Goal: Task Accomplishment & Management: Use online tool/utility

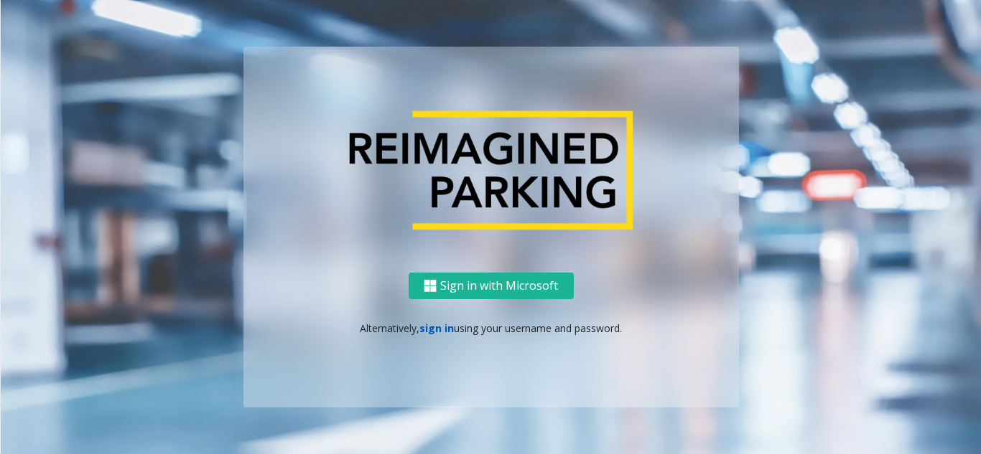
click at [442, 332] on link "sign in" at bounding box center [436, 329] width 34 height 14
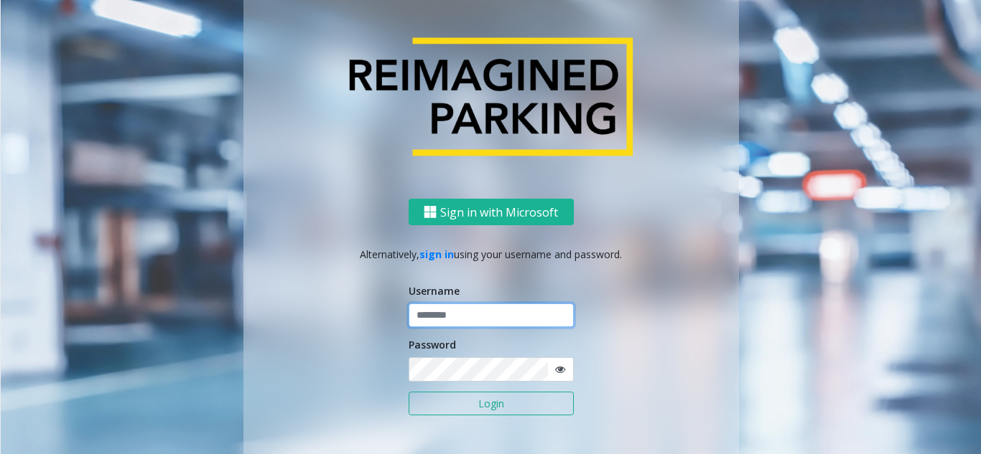
click at [500, 304] on input "text" at bounding box center [490, 316] width 165 height 24
drag, startPoint x: 453, startPoint y: 310, endPoint x: 462, endPoint y: 309, distance: 8.6
click at [454, 310] on input "text" at bounding box center [490, 316] width 165 height 24
type input "*********"
click at [475, 408] on button "Login" at bounding box center [490, 404] width 165 height 24
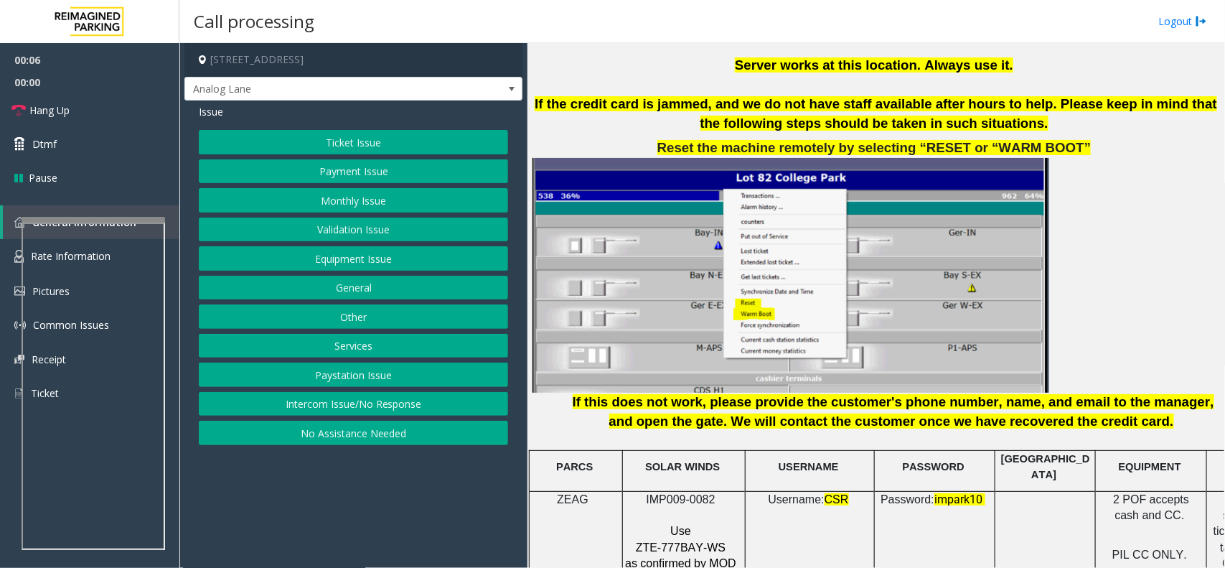
scroll to position [1705, 0]
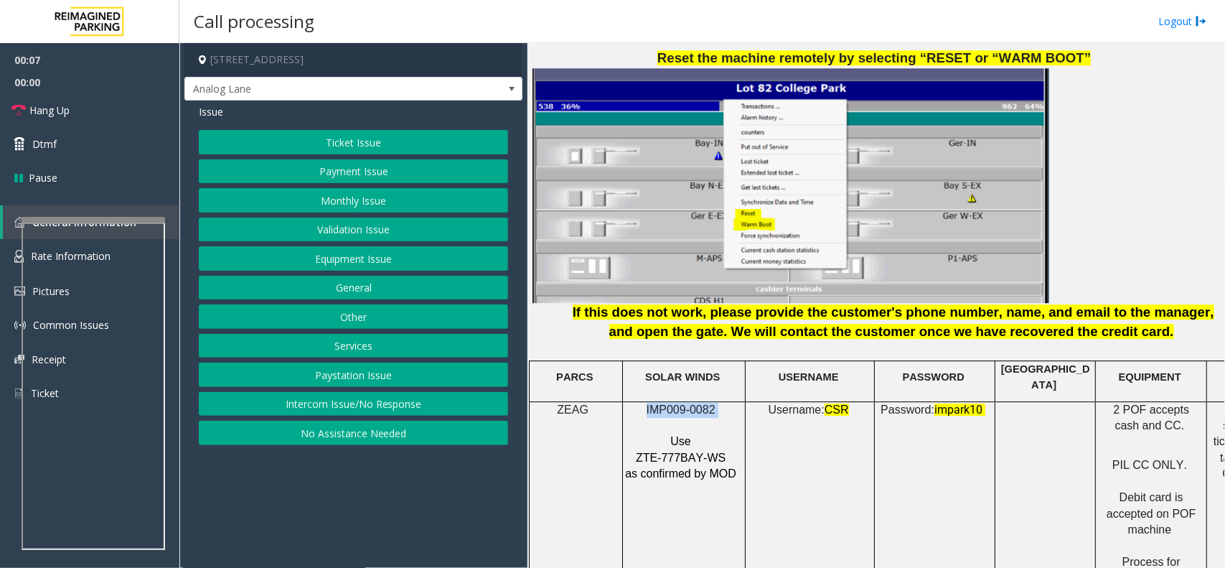
drag, startPoint x: 737, startPoint y: 397, endPoint x: 641, endPoint y: 406, distance: 95.9
click at [641, 406] on p "IMP009-0082" at bounding box center [683, 410] width 116 height 16
copy p "IMP009-0082"
click at [95, 106] on link "Hang Up" at bounding box center [89, 110] width 179 height 34
click at [401, 403] on button "Intercom Issue/No Response" at bounding box center [353, 404] width 309 height 24
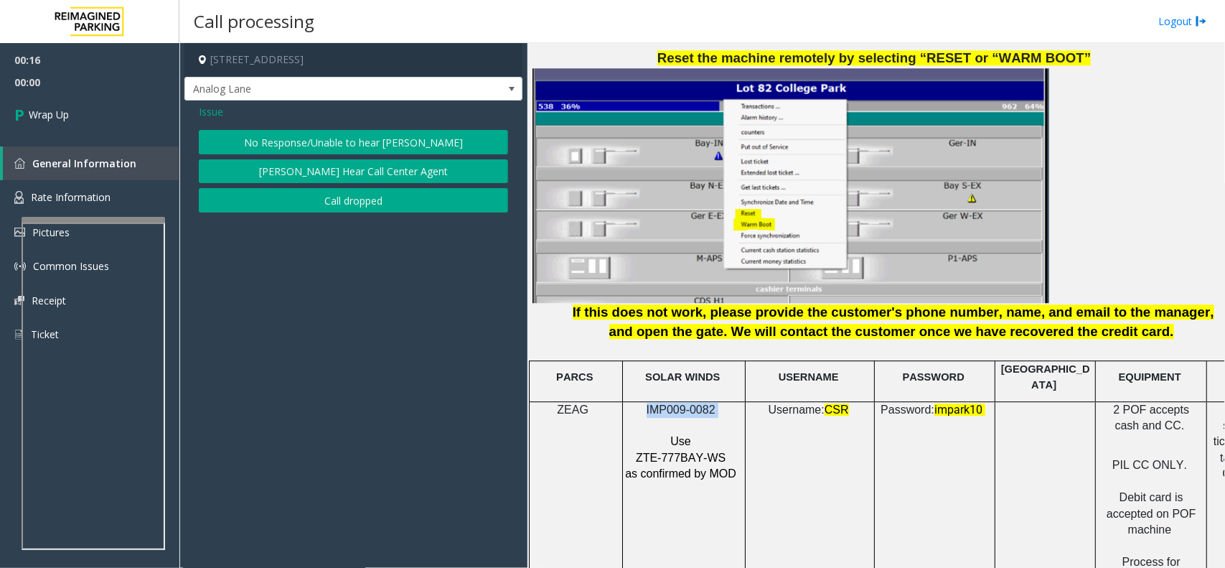
click at [411, 139] on button "No Response/Unable to hear [PERSON_NAME]" at bounding box center [353, 142] width 309 height 24
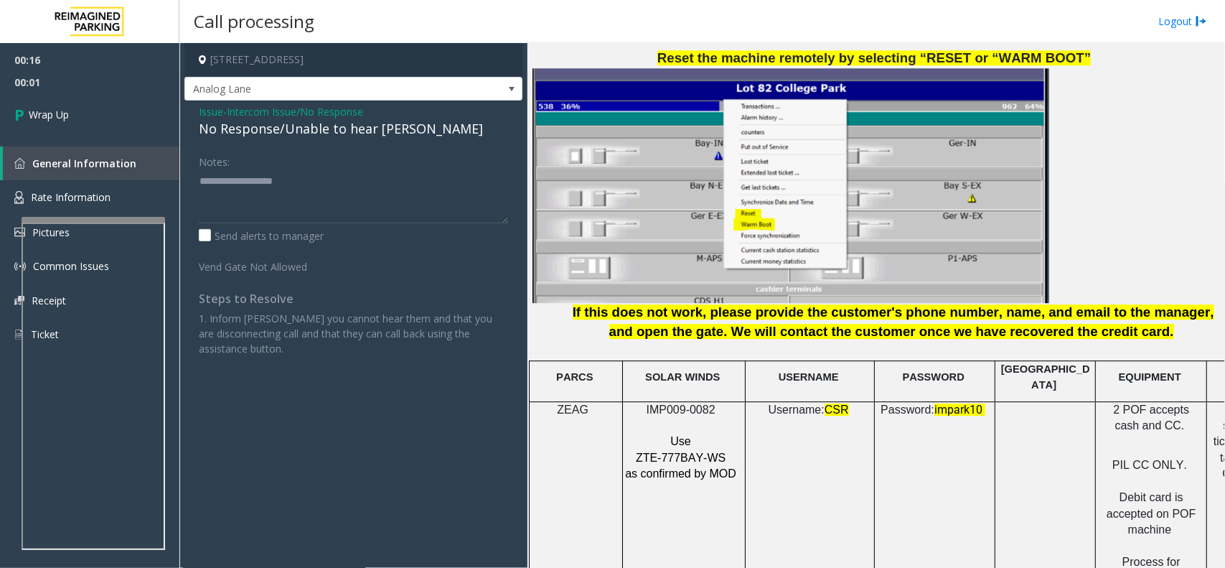
click at [318, 123] on div "No Response/Unable to hear [PERSON_NAME]" at bounding box center [353, 128] width 309 height 19
drag, startPoint x: 318, startPoint y: 123, endPoint x: 350, endPoint y: 129, distance: 32.8
click at [350, 129] on div "No Response/Unable to hear [PERSON_NAME]" at bounding box center [353, 128] width 309 height 19
type textarea "**********"
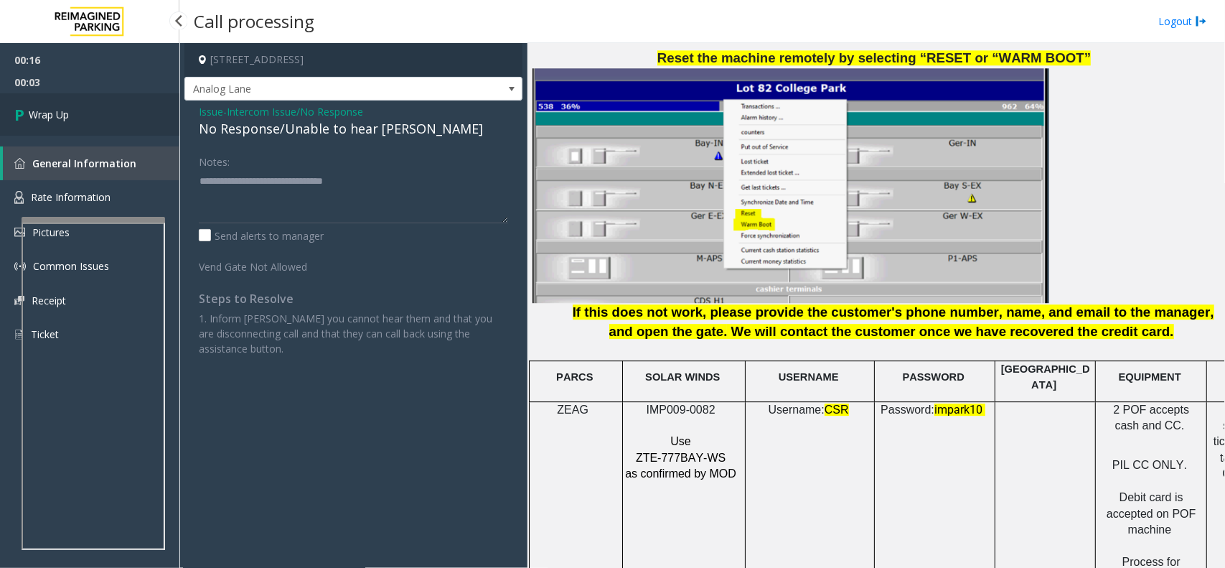
click at [130, 118] on link "Wrap Up" at bounding box center [89, 114] width 179 height 42
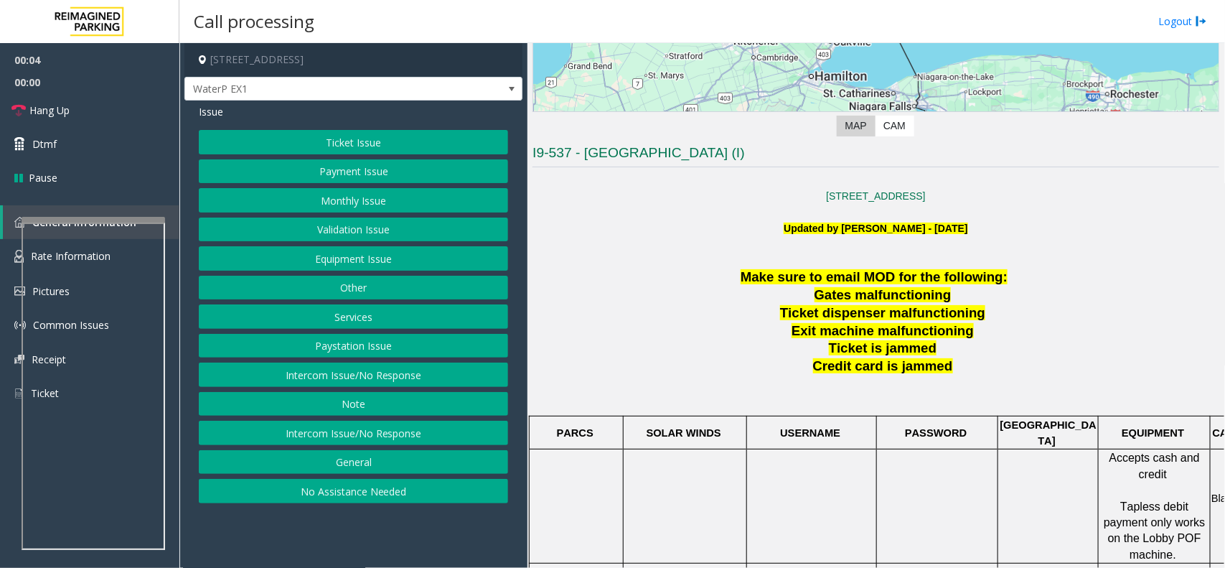
scroll to position [359, 0]
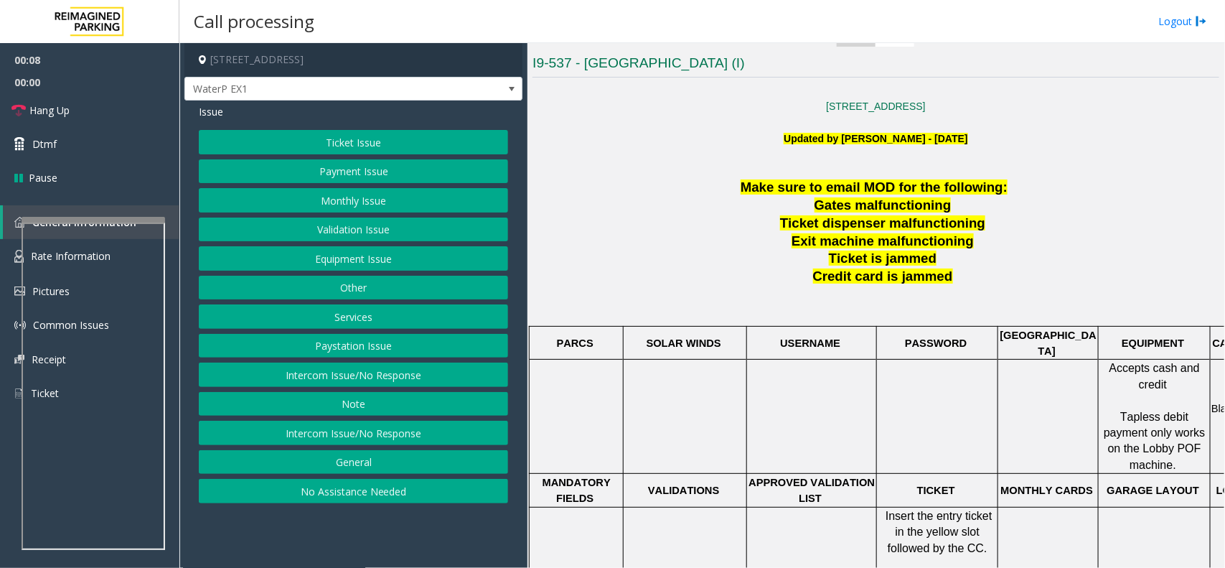
click at [356, 151] on button "Ticket Issue" at bounding box center [353, 142] width 309 height 24
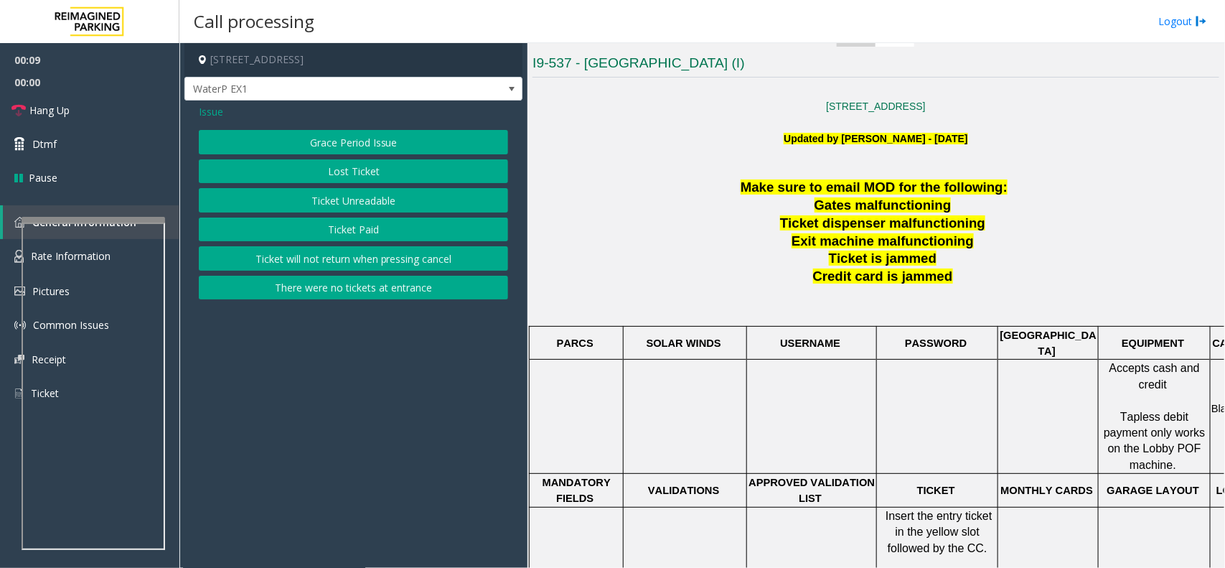
click at [389, 202] on button "Ticket Unreadable" at bounding box center [353, 200] width 309 height 24
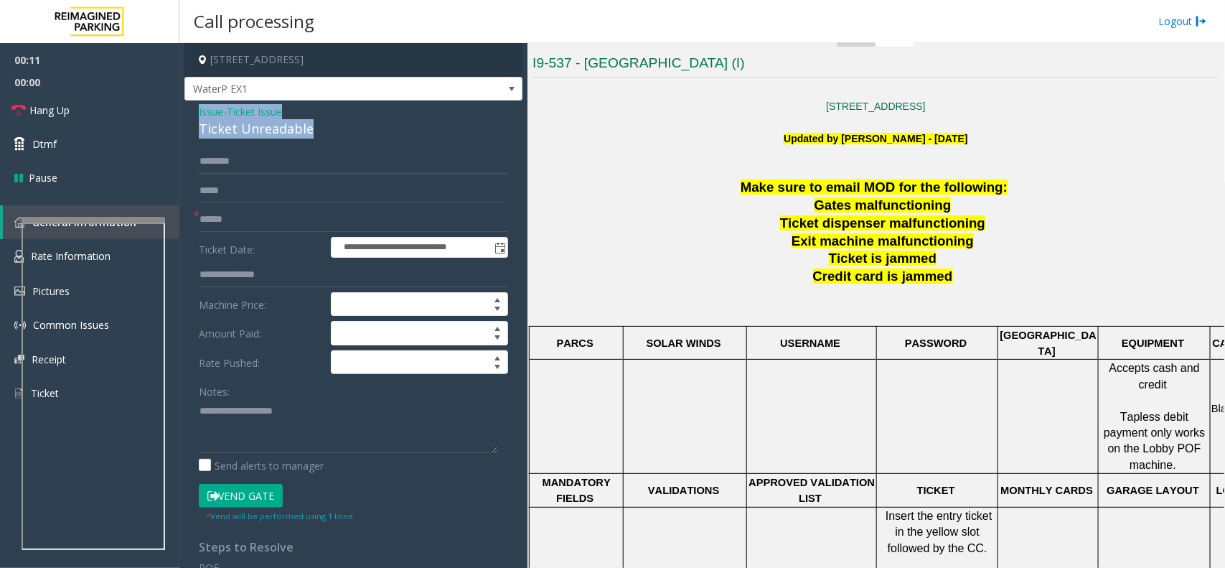
drag, startPoint x: 309, startPoint y: 123, endPoint x: 194, endPoint y: 106, distance: 116.9
click at [194, 106] on div "**********" at bounding box center [354, 458] width 338 height 714
click at [291, 409] on textarea at bounding box center [348, 426] width 299 height 54
drag, startPoint x: 291, startPoint y: 409, endPoint x: 234, endPoint y: 408, distance: 56.7
click at [234, 408] on textarea at bounding box center [348, 426] width 299 height 54
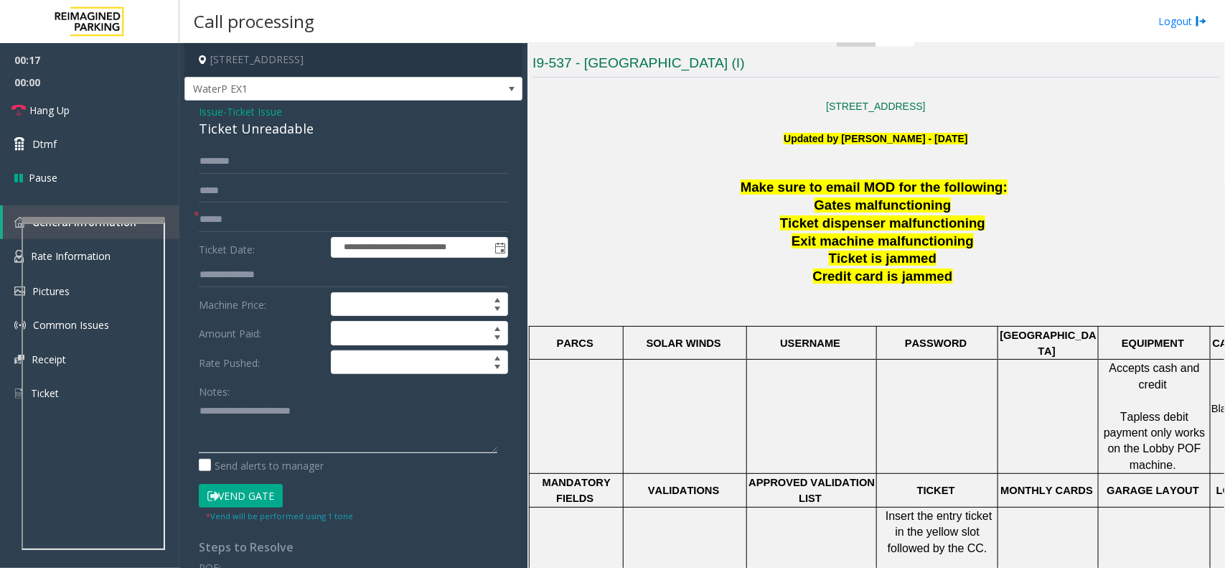
drag, startPoint x: 318, startPoint y: 415, endPoint x: 325, endPoint y: 414, distance: 7.2
click at [321, 415] on textarea at bounding box center [348, 426] width 299 height 54
click at [287, 213] on input "text" at bounding box center [353, 219] width 309 height 24
click at [360, 432] on textarea at bounding box center [348, 426] width 299 height 54
type textarea "**********"
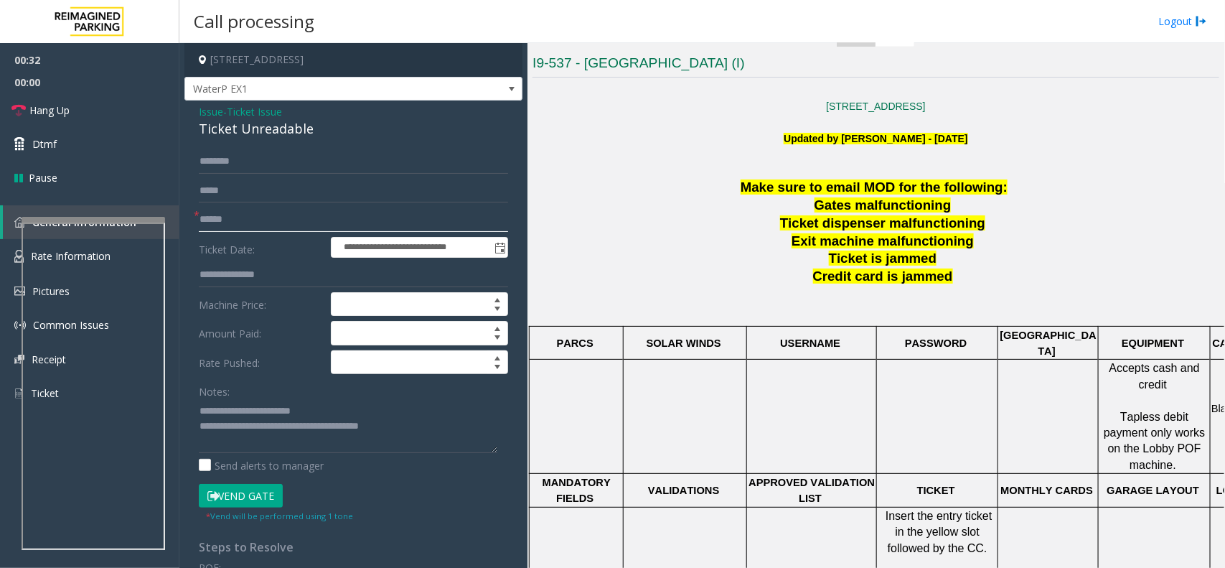
click at [298, 213] on input "text" at bounding box center [353, 219] width 309 height 24
click at [299, 213] on input "text" at bounding box center [353, 219] width 309 height 24
click at [289, 226] on input "text" at bounding box center [353, 219] width 309 height 24
type input "**********"
click at [434, 432] on textarea at bounding box center [348, 426] width 299 height 54
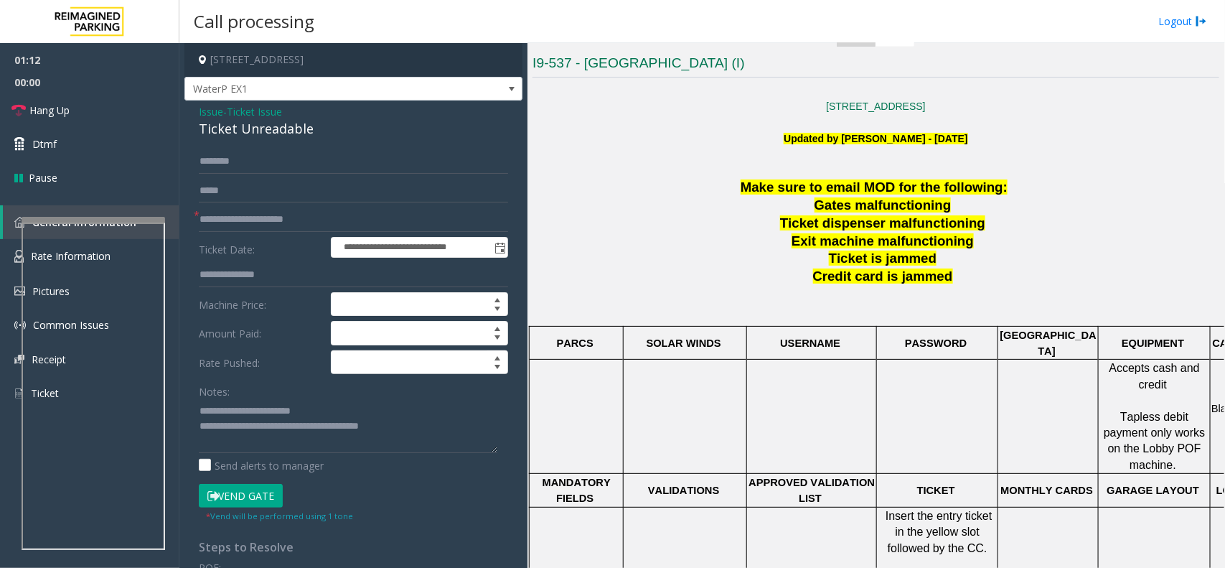
click at [249, 454] on button "Vend Gate" at bounding box center [241, 496] width 84 height 24
click at [98, 105] on link "Hang Up" at bounding box center [89, 110] width 179 height 34
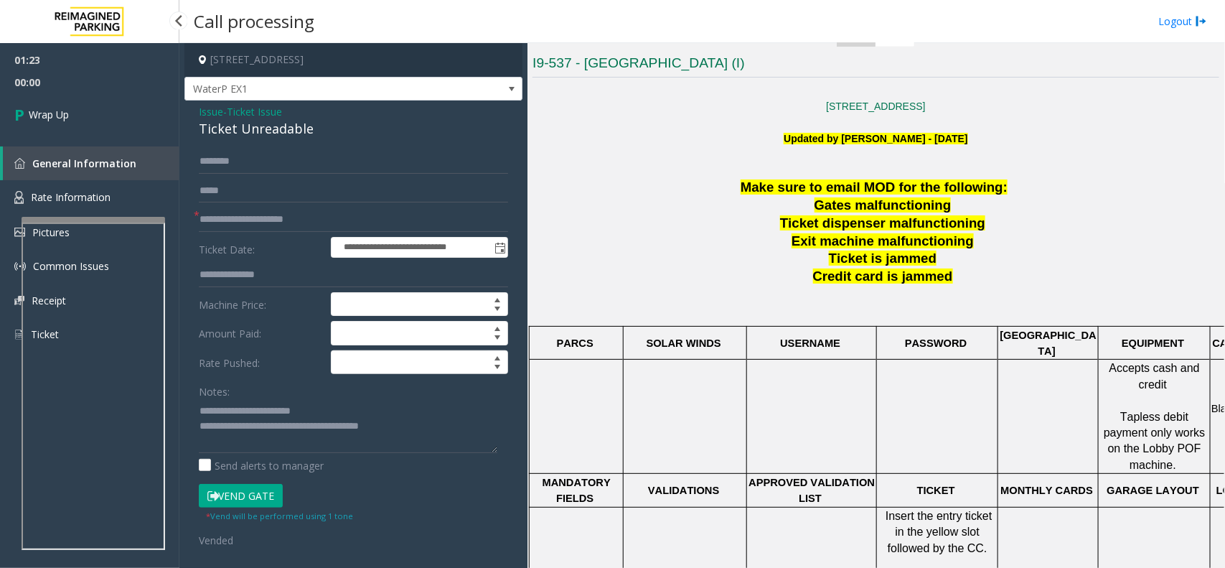
click at [98, 105] on link "Wrap Up" at bounding box center [89, 114] width 179 height 42
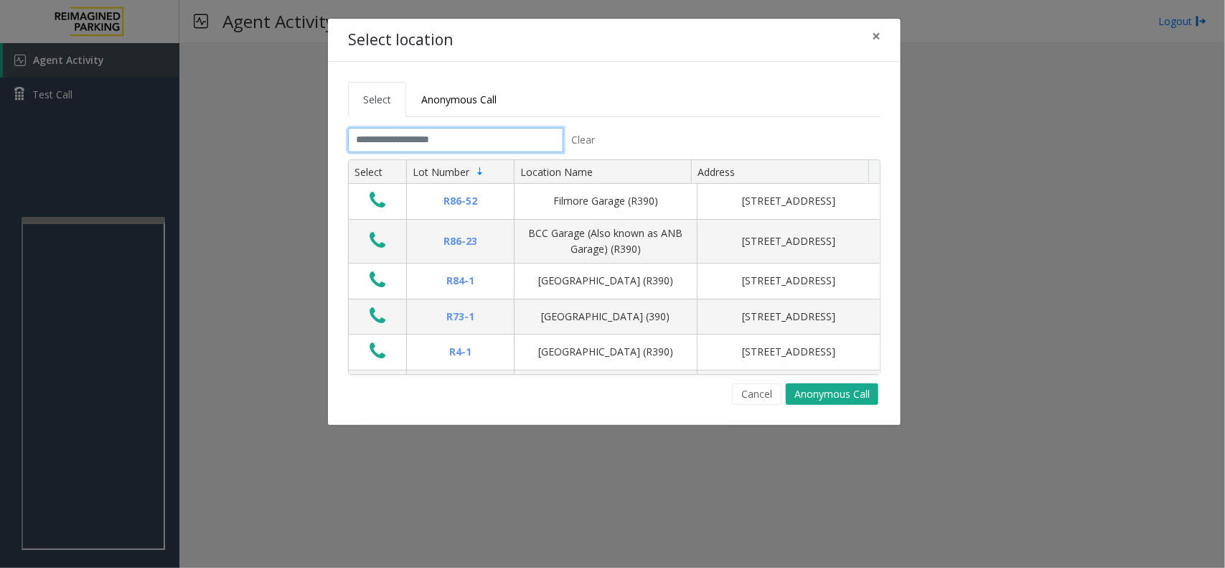
click at [471, 138] on input "text" at bounding box center [455, 140] width 215 height 24
click at [464, 134] on input "text" at bounding box center [455, 140] width 215 height 24
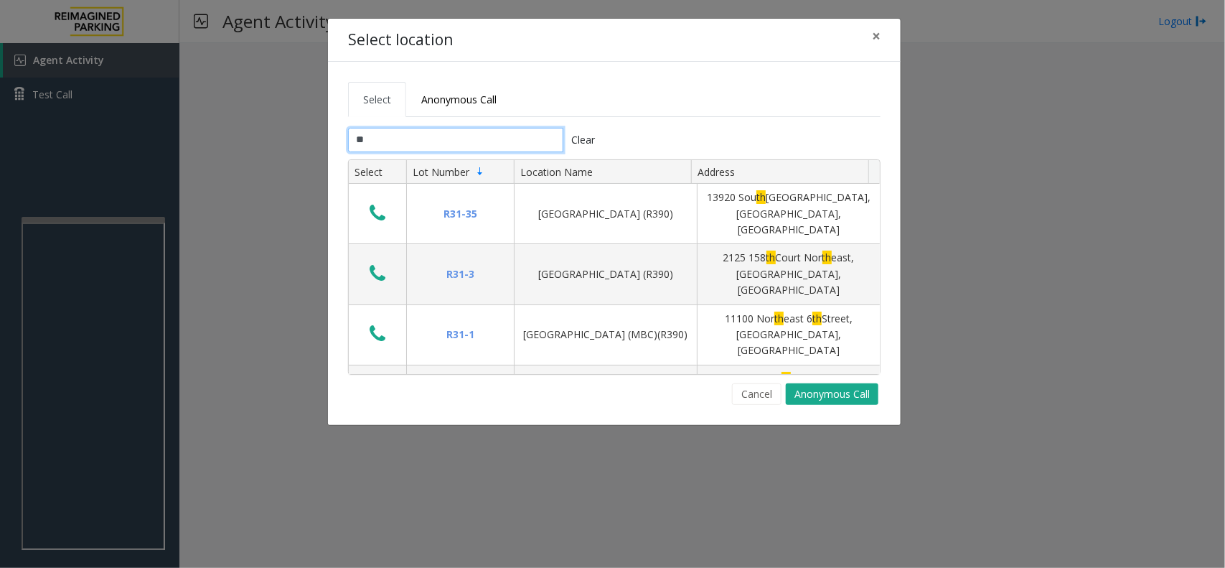
type input "*"
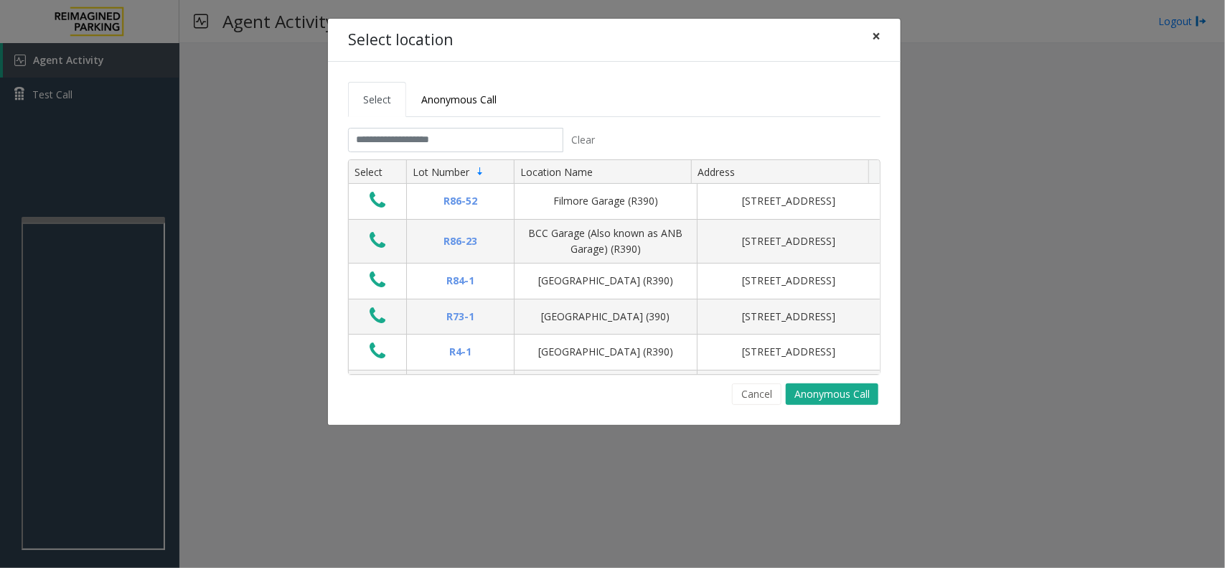
click at [880, 33] on span "×" at bounding box center [876, 36] width 9 height 20
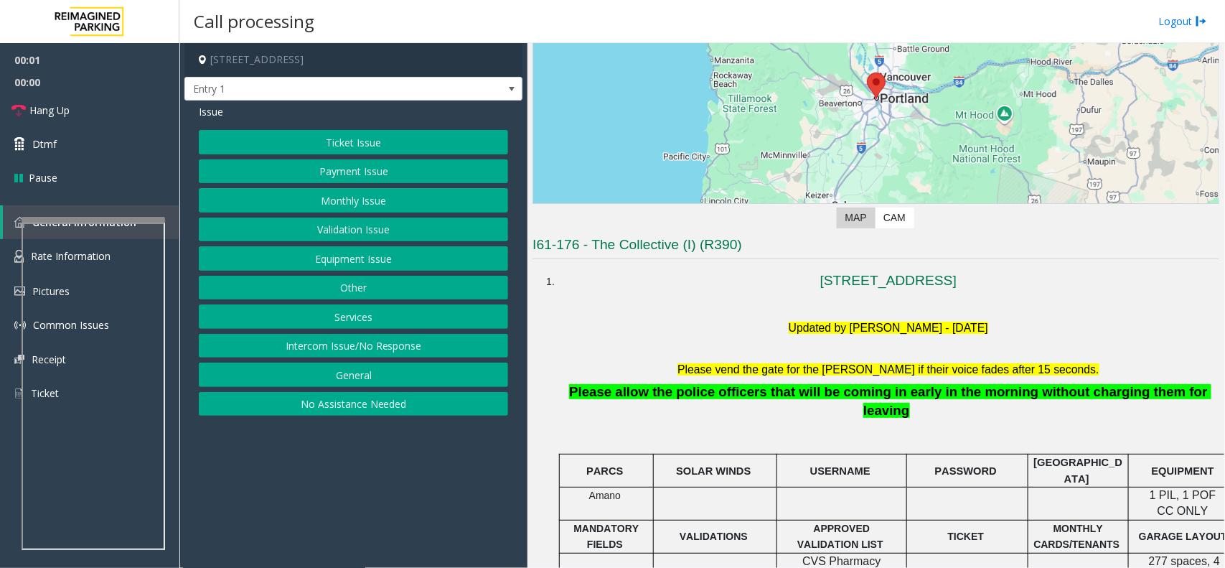
scroll to position [179, 0]
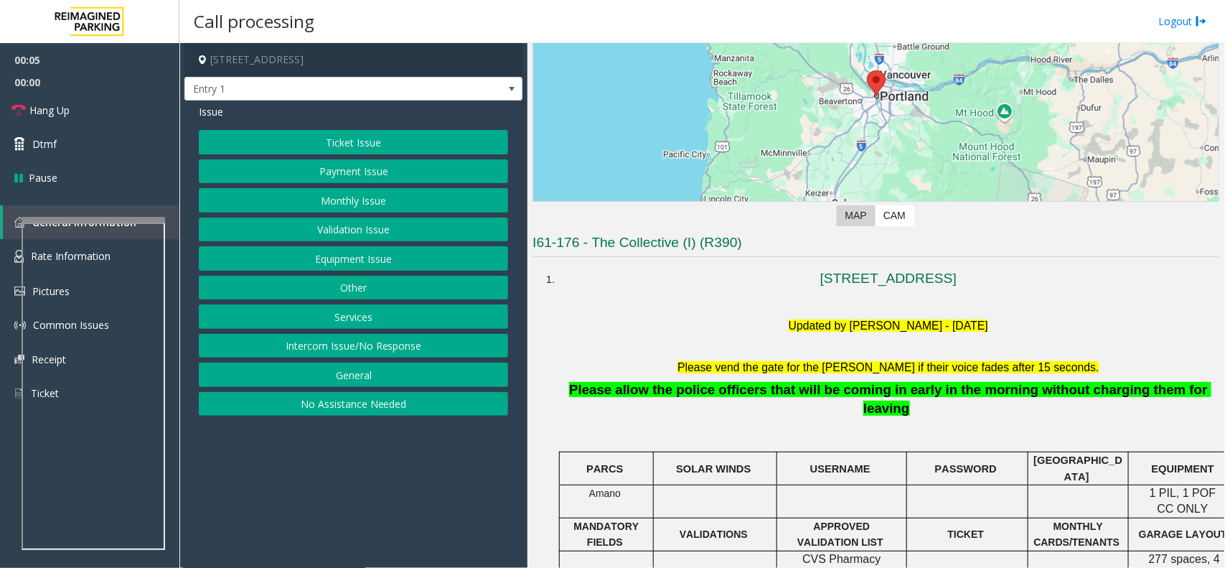
click at [354, 404] on button "No Assistance Needed" at bounding box center [353, 404] width 309 height 24
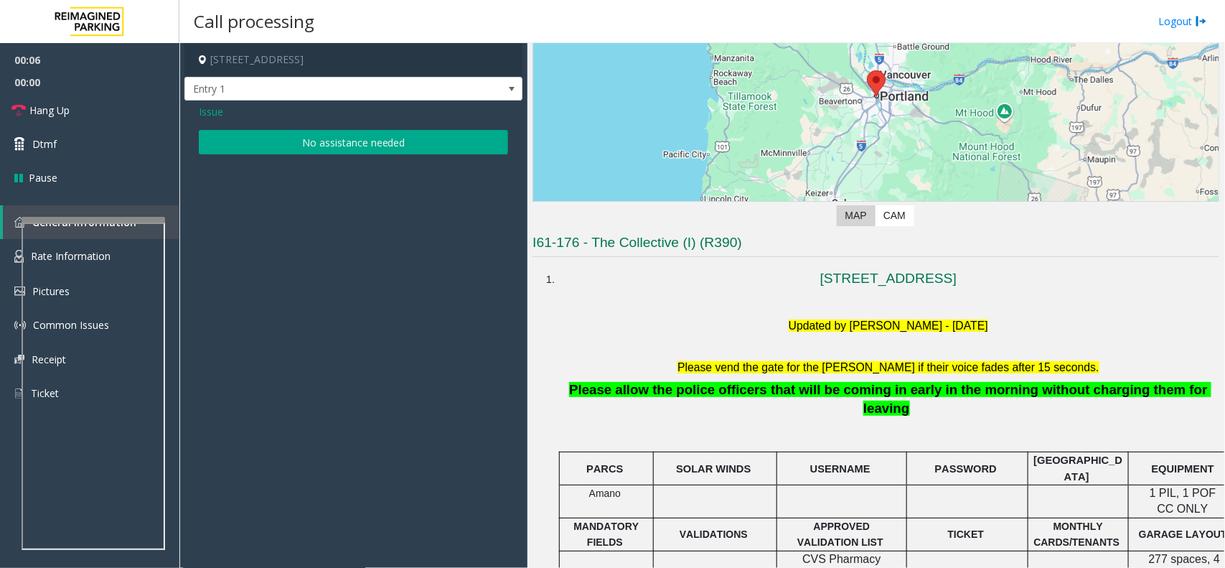
click at [311, 146] on button "No assistance needed" at bounding box center [353, 142] width 309 height 24
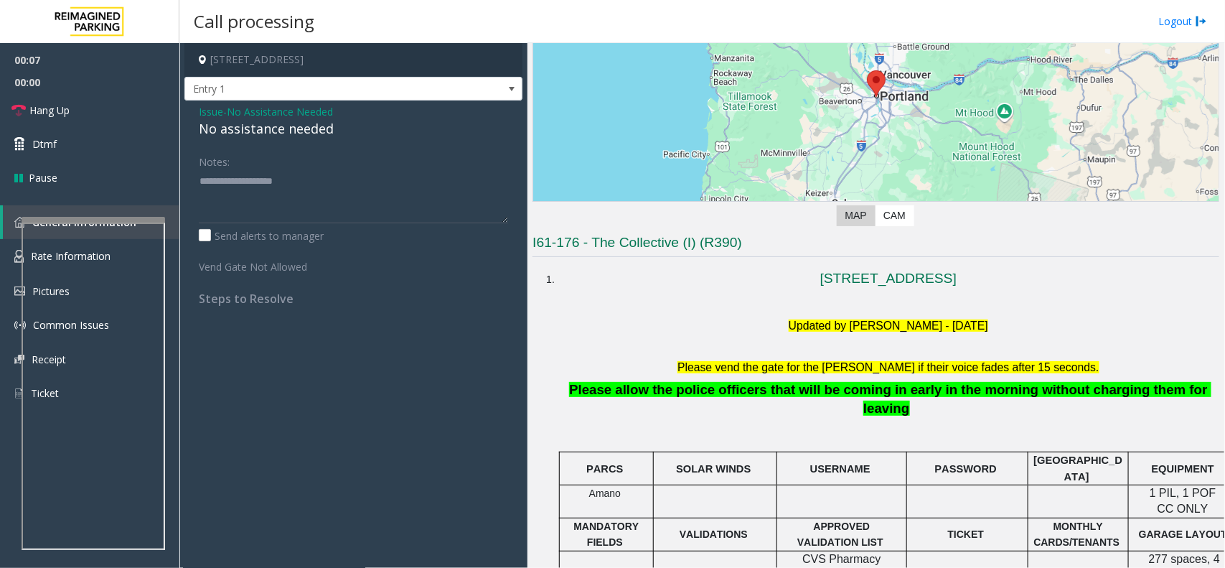
click at [242, 119] on div "No assistance needed" at bounding box center [353, 128] width 309 height 19
click at [243, 124] on div "No assistance needed" at bounding box center [353, 128] width 309 height 19
type textarea "**********"
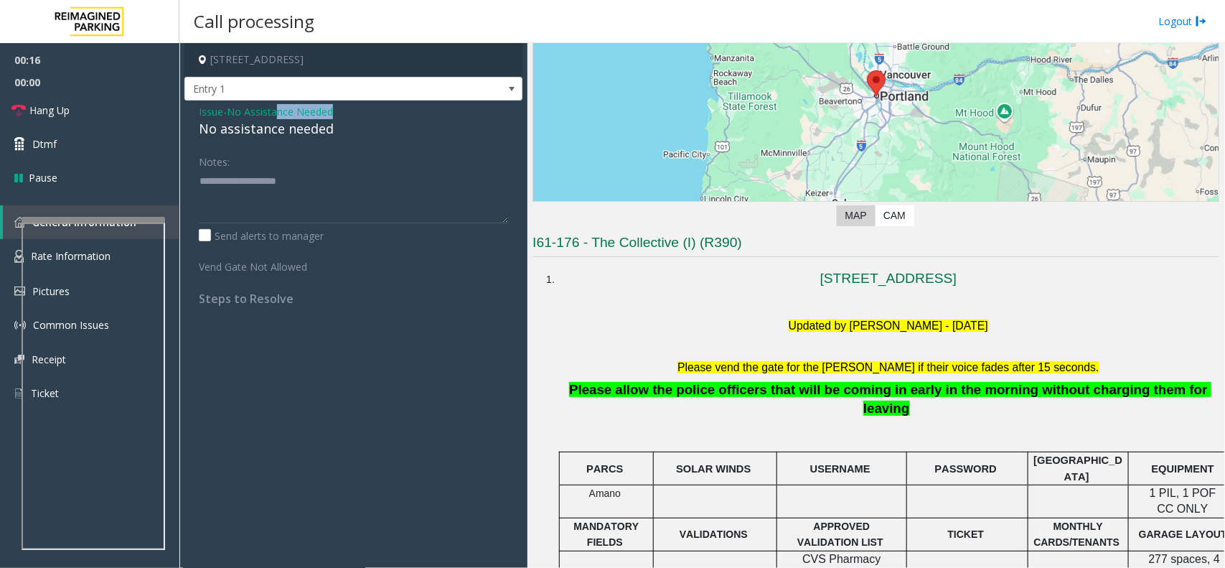
drag, startPoint x: 279, startPoint y: 106, endPoint x: 367, endPoint y: 111, distance: 88.5
click at [367, 111] on div "Issue - No Assistance Needed No assistance needed" at bounding box center [353, 121] width 309 height 34
click at [101, 111] on link "Hang Up" at bounding box center [89, 110] width 179 height 34
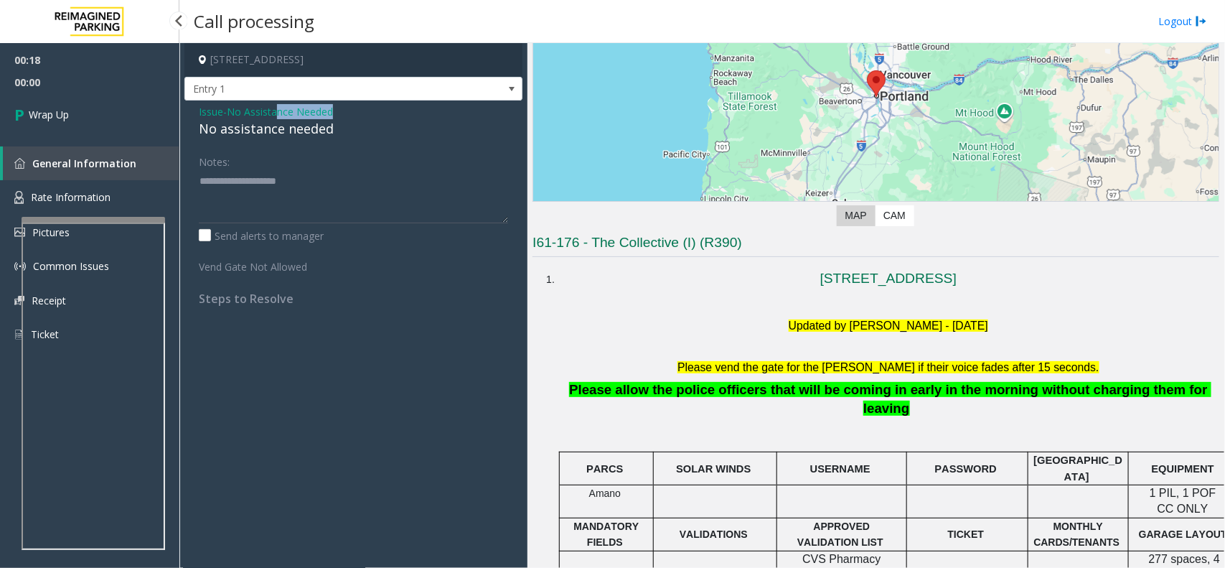
click at [101, 111] on link "Wrap Up" at bounding box center [89, 114] width 179 height 42
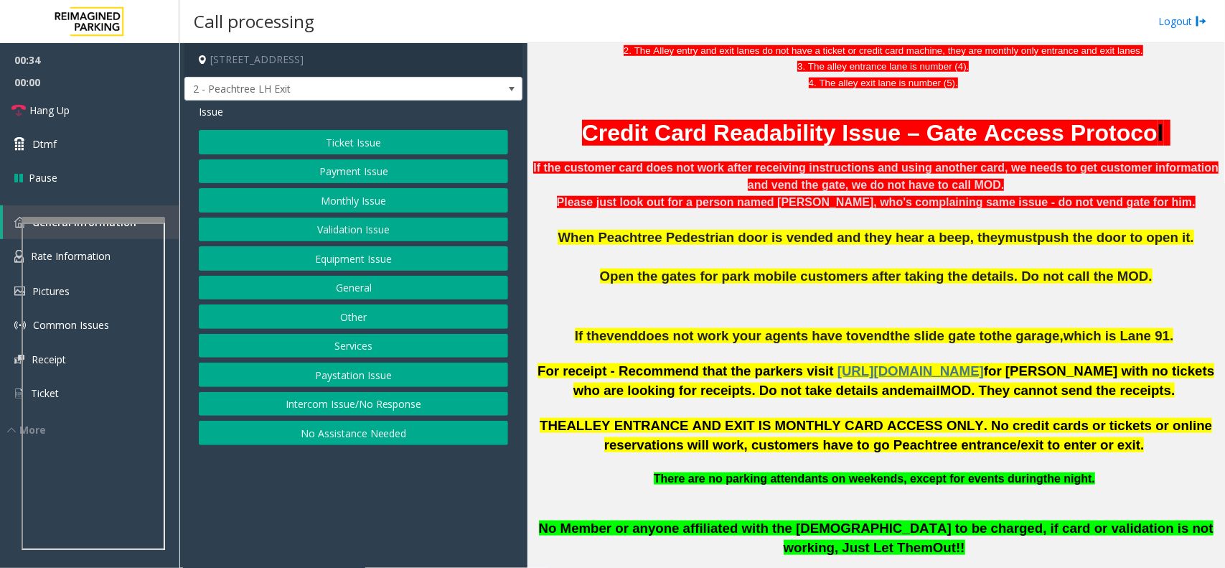
scroll to position [538, 0]
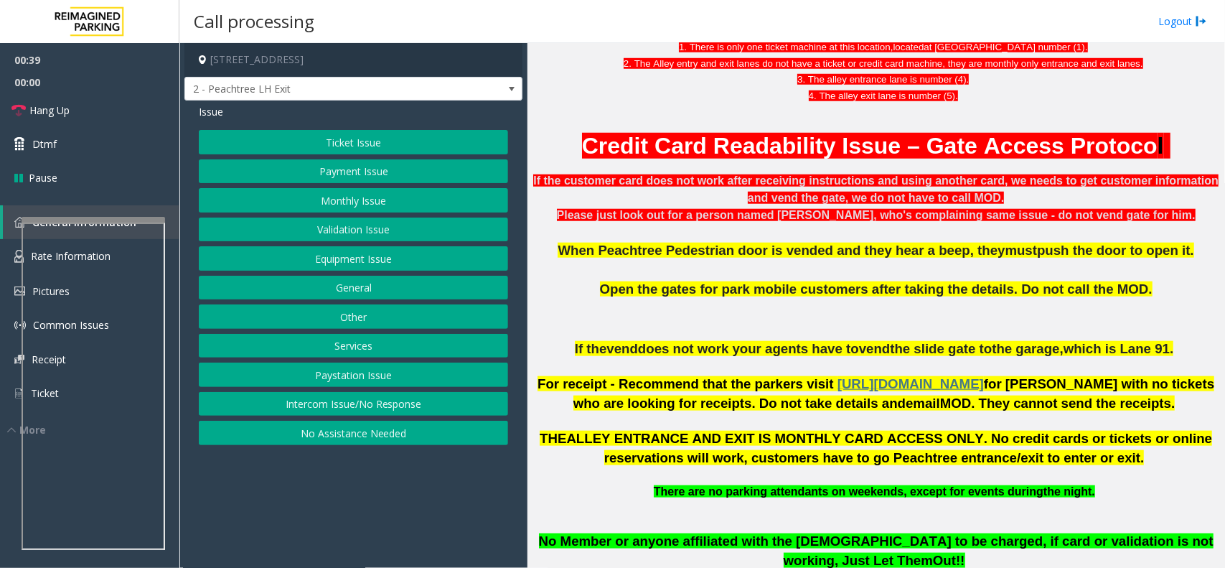
click at [384, 170] on button "Payment Issue" at bounding box center [353, 171] width 309 height 24
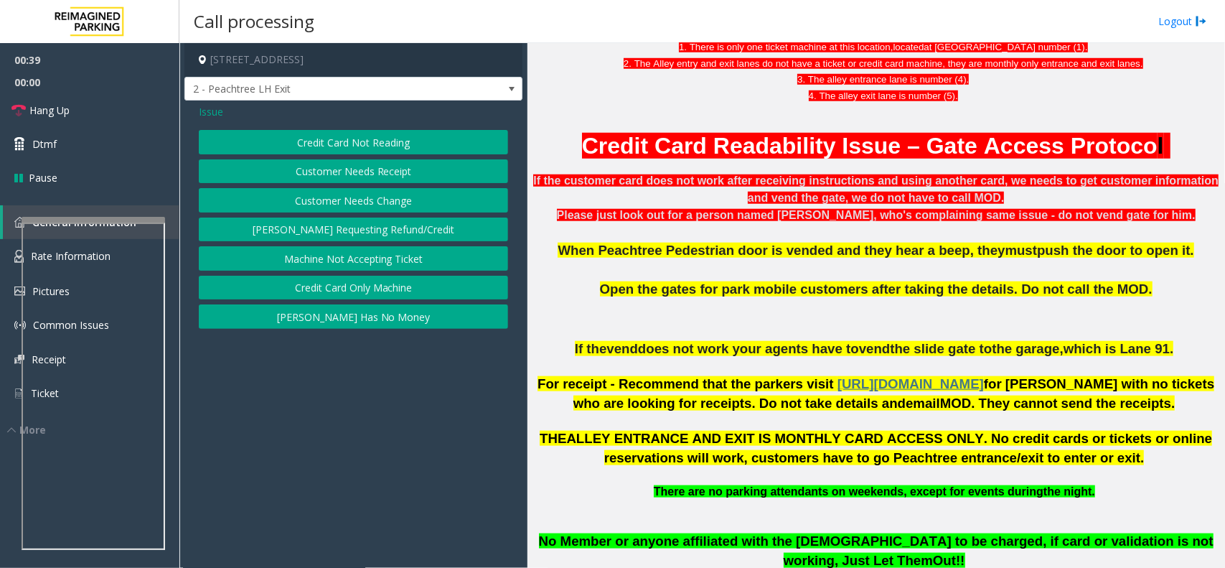
click at [381, 141] on button "Credit Card Not Reading" at bounding box center [353, 142] width 309 height 24
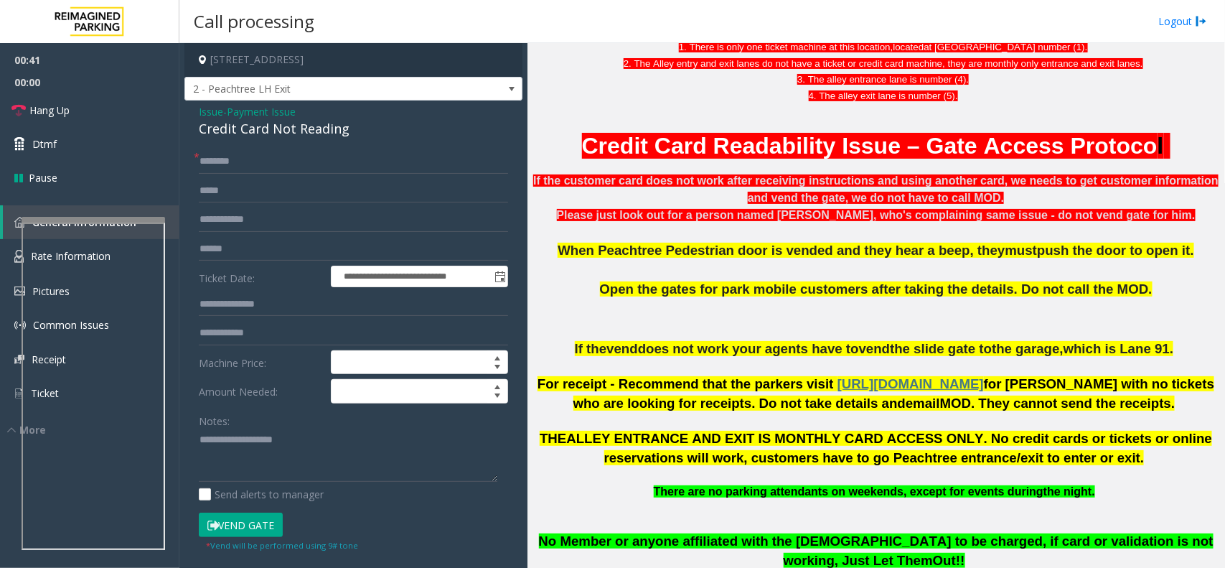
click at [289, 113] on span "Payment Issue" at bounding box center [261, 111] width 69 height 15
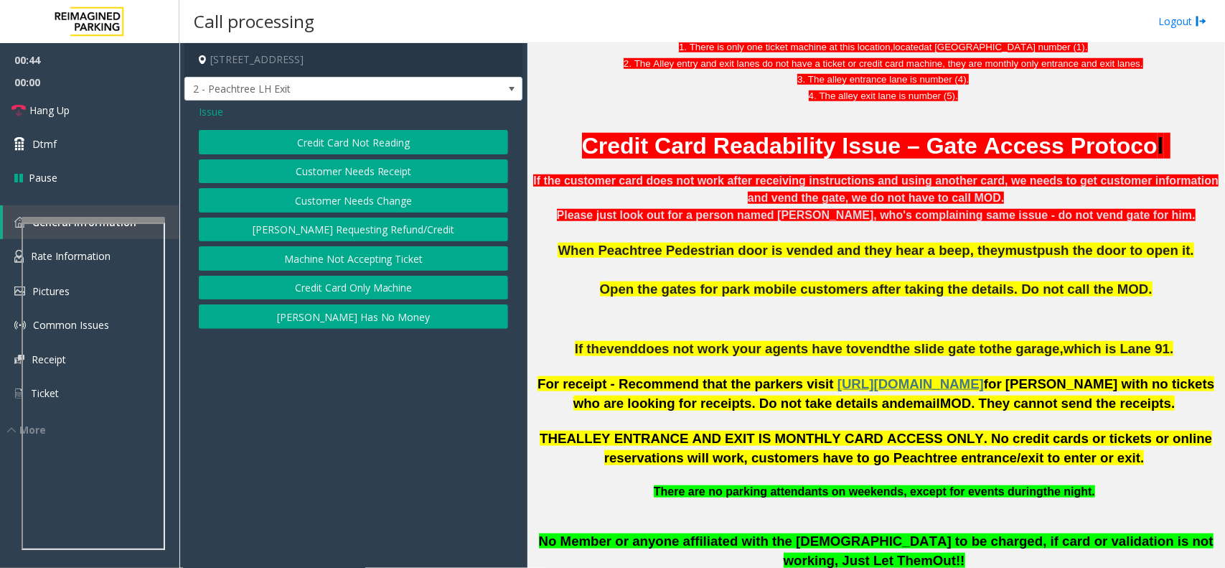
drag, startPoint x: 368, startPoint y: 287, endPoint x: 357, endPoint y: 307, distance: 23.2
click at [357, 303] on div "Credit Card Not Reading Customer Needs Receipt Customer Needs Change [PERSON_NA…" at bounding box center [353, 229] width 309 height 199
click at [353, 314] on button "[PERSON_NAME] Has No Money" at bounding box center [353, 316] width 309 height 24
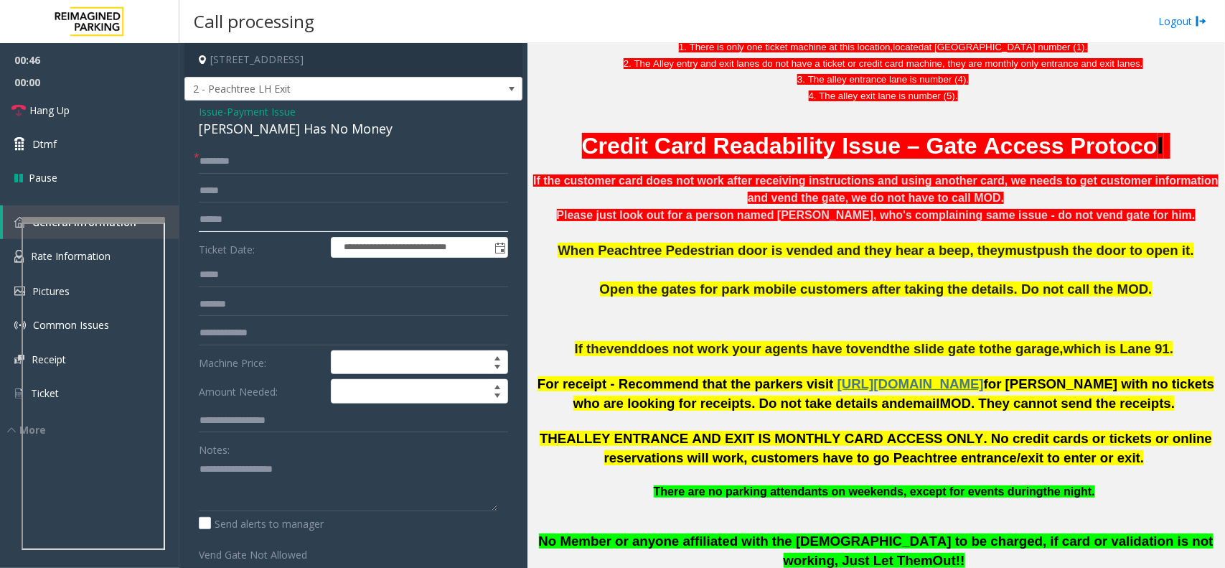
click at [257, 228] on input "text" at bounding box center [353, 219] width 309 height 24
type input "**********"
click at [292, 166] on input "text" at bounding box center [353, 161] width 309 height 24
click at [309, 163] on input "text" at bounding box center [353, 161] width 309 height 24
type input "********"
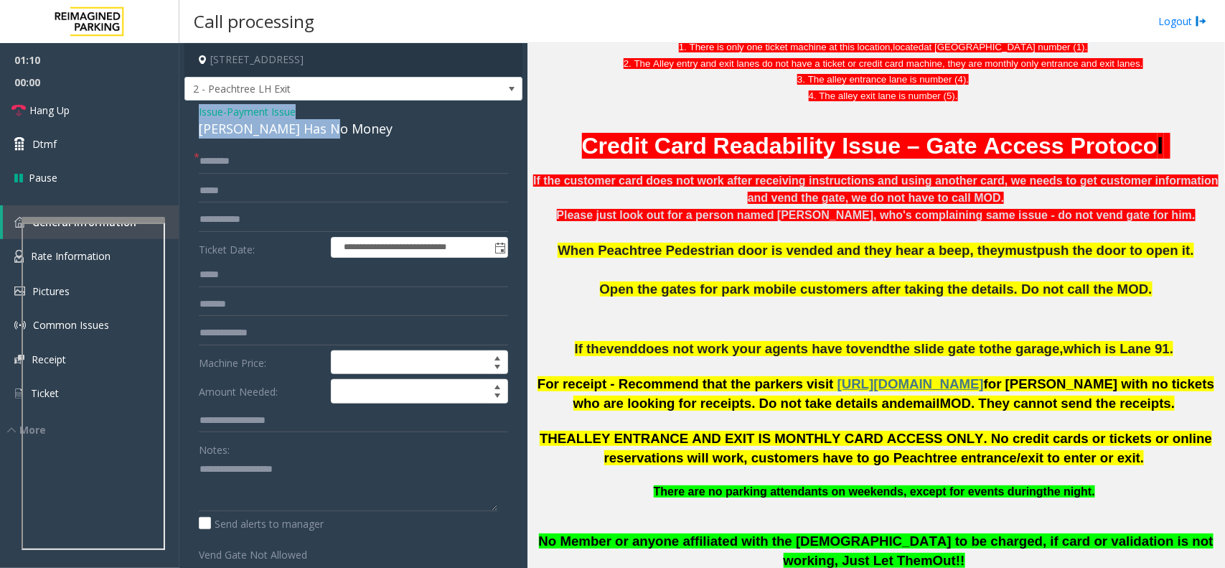
drag, startPoint x: 342, startPoint y: 124, endPoint x: 192, endPoint y: 109, distance: 150.8
click at [192, 109] on div "**********" at bounding box center [354, 402] width 338 height 603
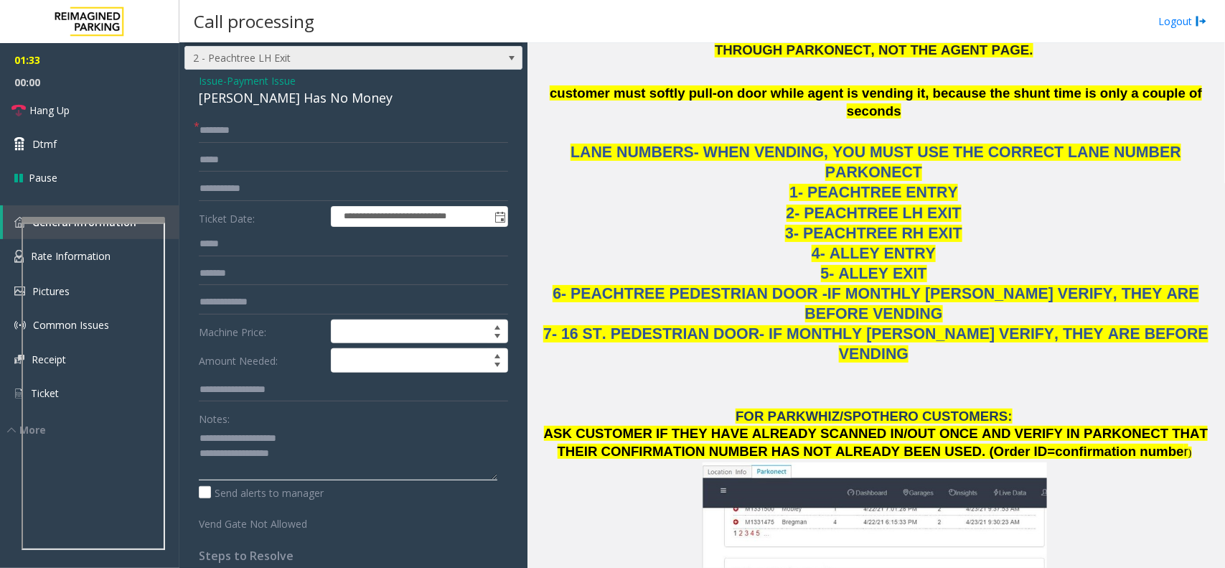
scroll to position [0, 0]
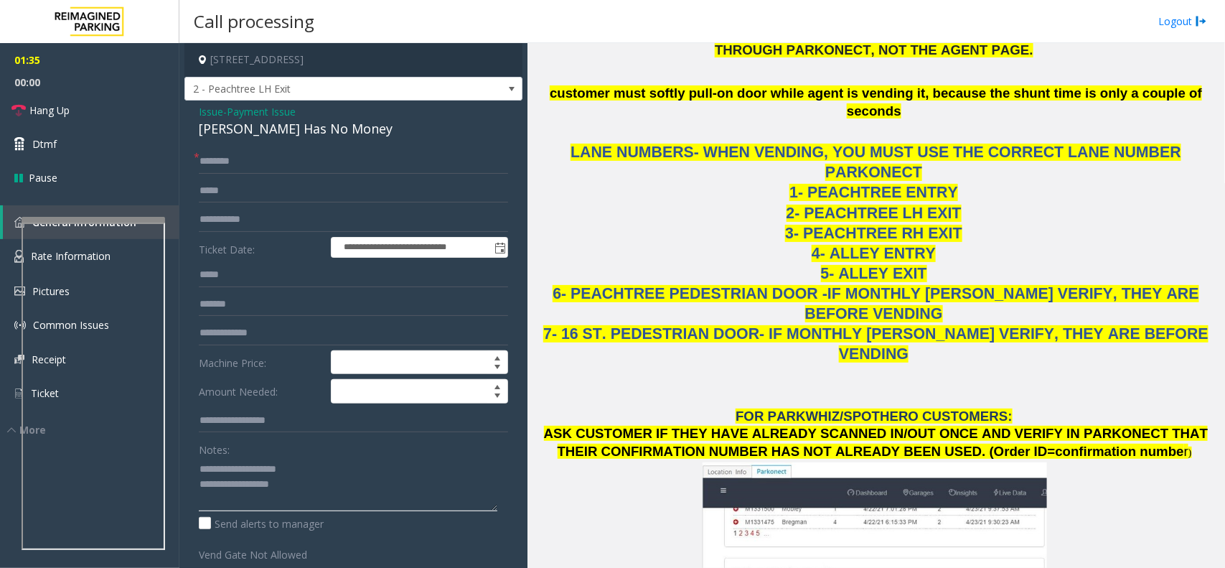
type textarea "**********"
click at [291, 109] on span "Payment Issue" at bounding box center [261, 111] width 69 height 15
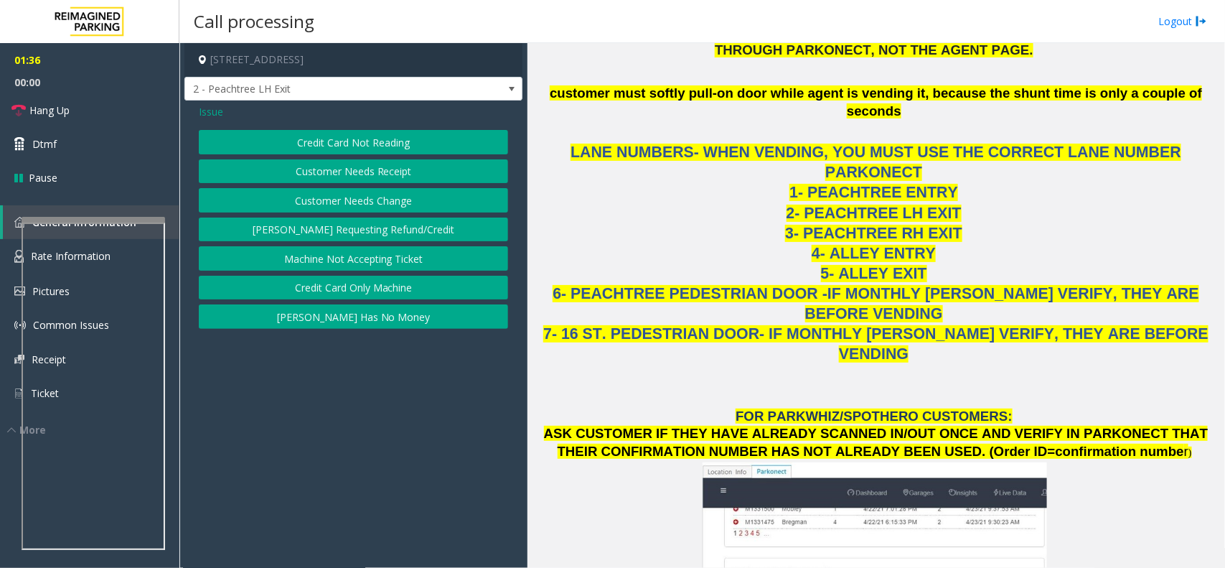
click at [217, 111] on span "Issue" at bounding box center [211, 111] width 24 height 15
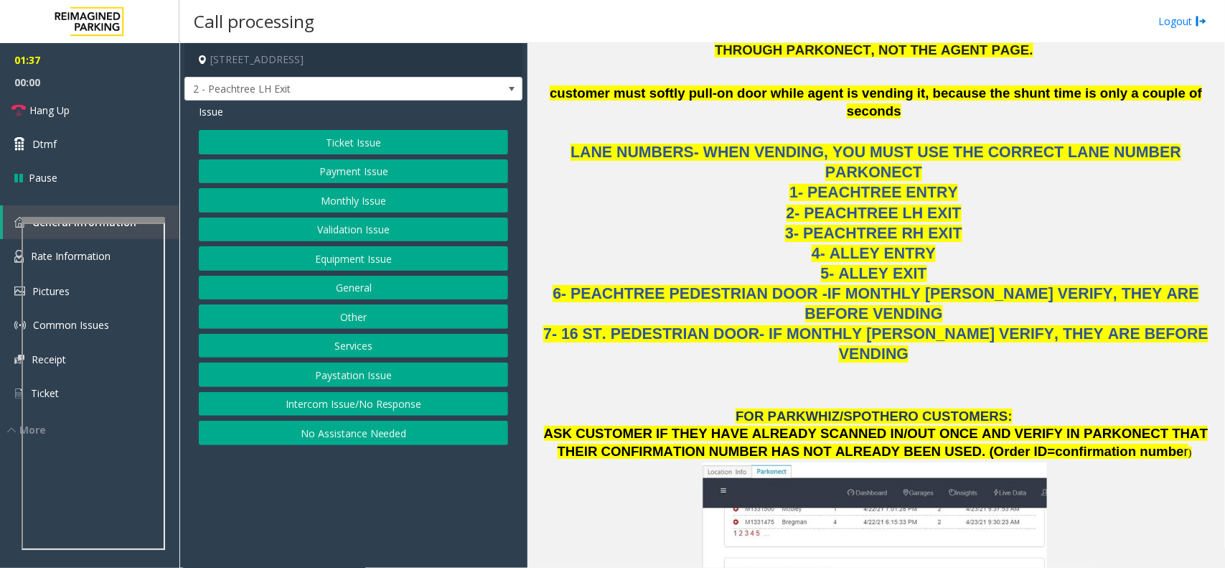
click at [337, 149] on button "Ticket Issue" at bounding box center [353, 142] width 309 height 24
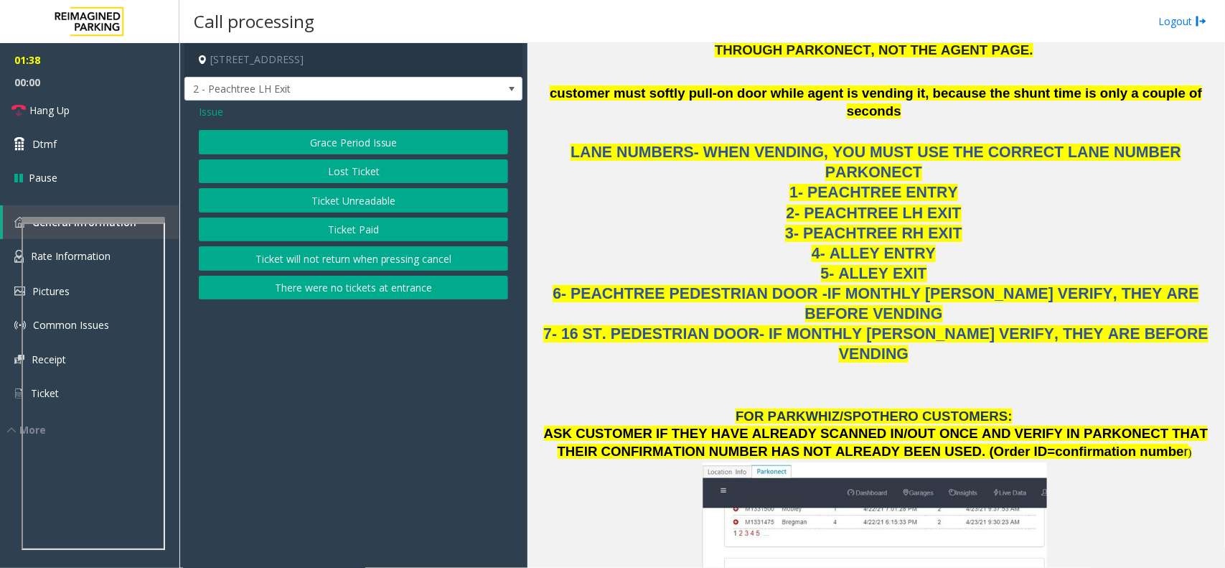
click at [335, 202] on button "Ticket Unreadable" at bounding box center [353, 200] width 309 height 24
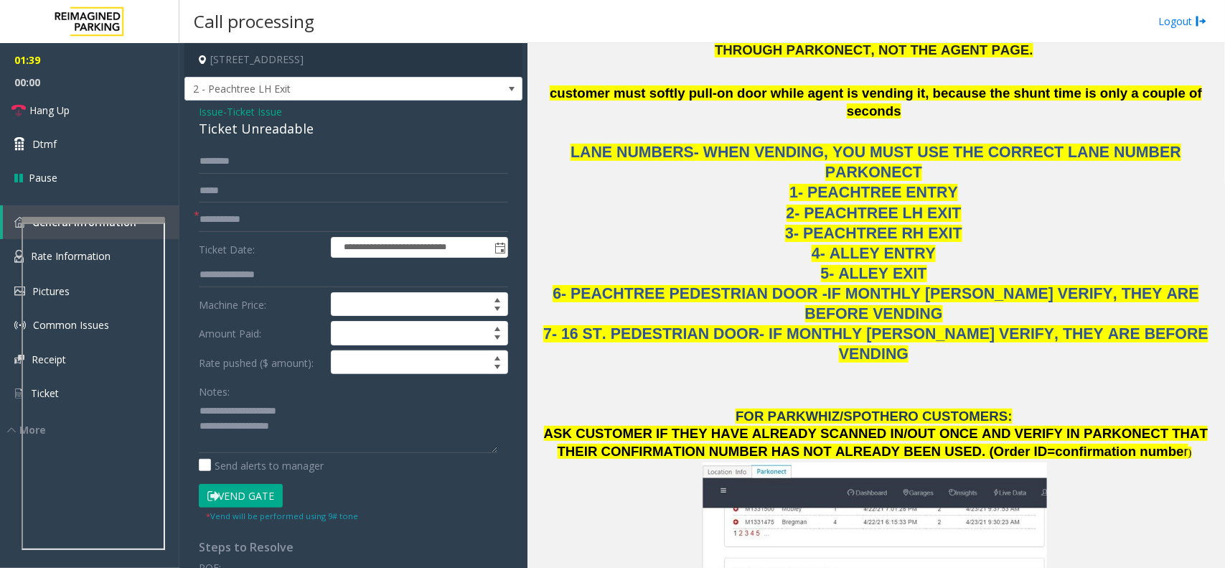
click at [252, 492] on button "Vend Gate" at bounding box center [241, 496] width 84 height 24
click at [264, 113] on span "Ticket Issue" at bounding box center [254, 111] width 55 height 15
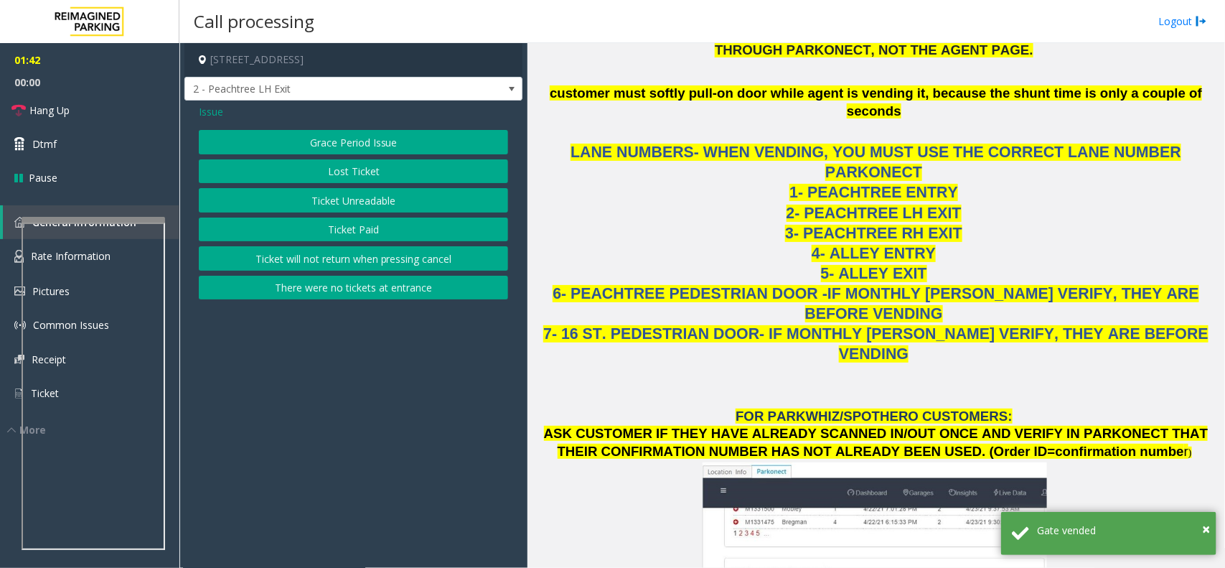
click at [213, 113] on span "Issue" at bounding box center [211, 111] width 24 height 15
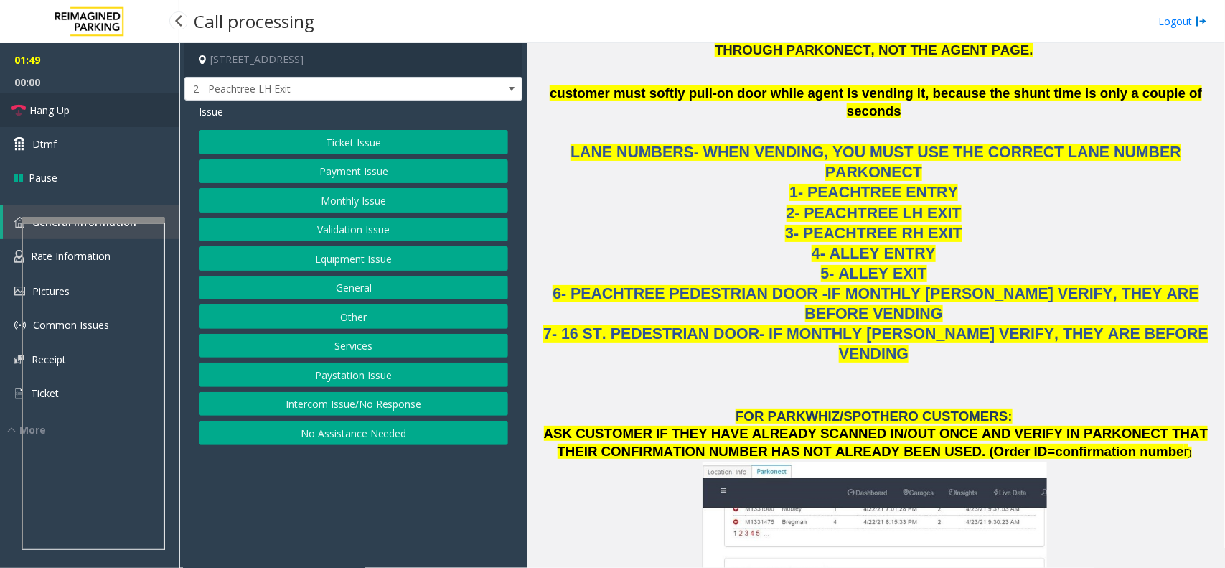
click at [151, 116] on link "Hang Up" at bounding box center [89, 110] width 179 height 34
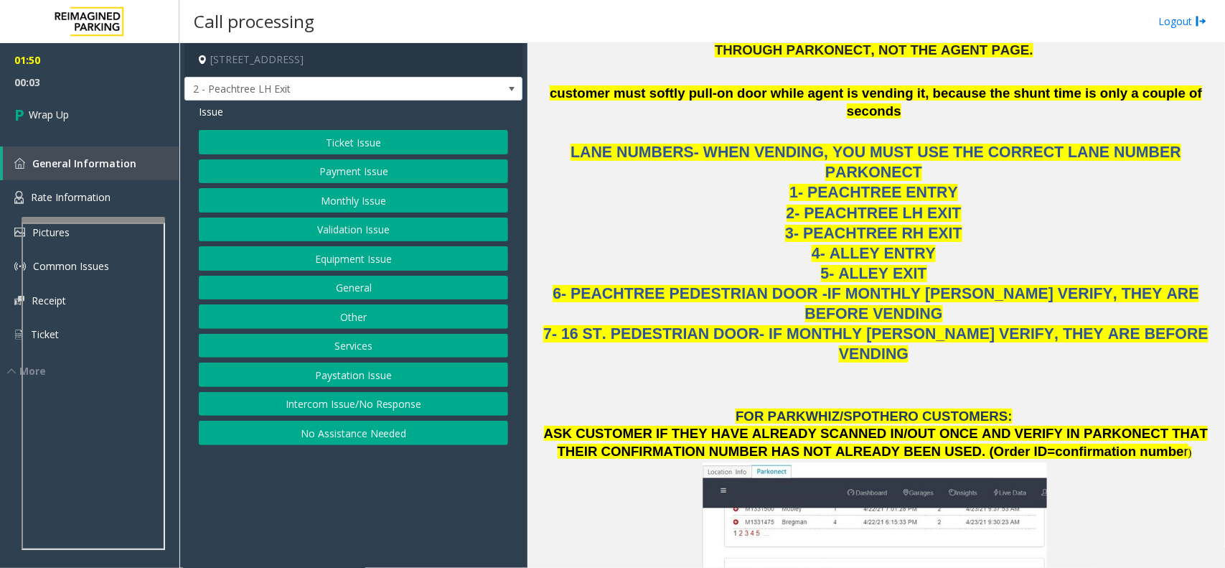
click at [375, 171] on button "Payment Issue" at bounding box center [353, 171] width 309 height 24
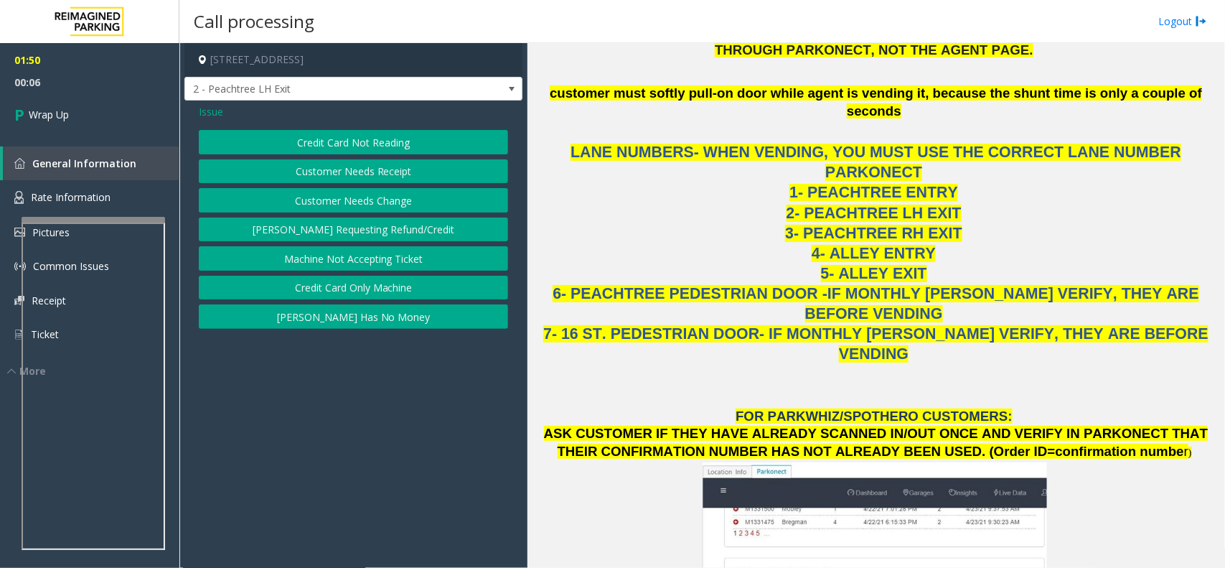
click at [388, 313] on button "[PERSON_NAME] Has No Money" at bounding box center [353, 316] width 309 height 24
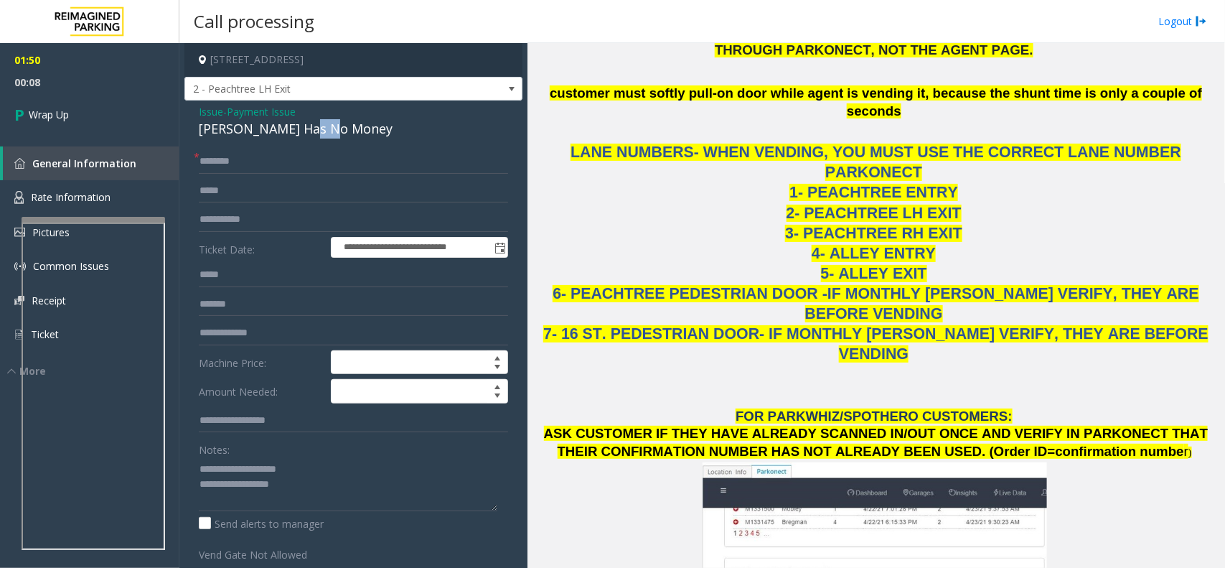
drag, startPoint x: 337, startPoint y: 130, endPoint x: 312, endPoint y: 131, distance: 25.1
click at [312, 131] on div "[PERSON_NAME] Has No Money" at bounding box center [353, 128] width 309 height 19
click at [313, 471] on textarea at bounding box center [348, 484] width 299 height 54
drag, startPoint x: 313, startPoint y: 471, endPoint x: 249, endPoint y: 467, distance: 64.0
click at [249, 467] on textarea at bounding box center [348, 484] width 299 height 54
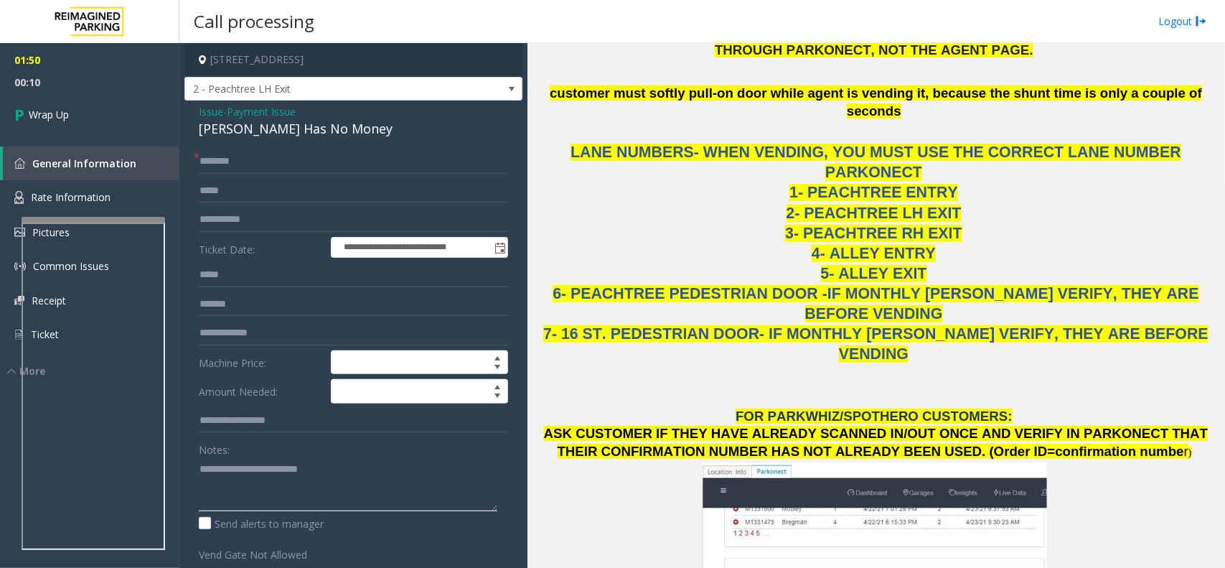
drag, startPoint x: 324, startPoint y: 469, endPoint x: 335, endPoint y: 471, distance: 11.0
click at [328, 469] on textarea at bounding box center [348, 484] width 299 height 54
click at [384, 471] on textarea at bounding box center [348, 484] width 299 height 54
type textarea "**********"
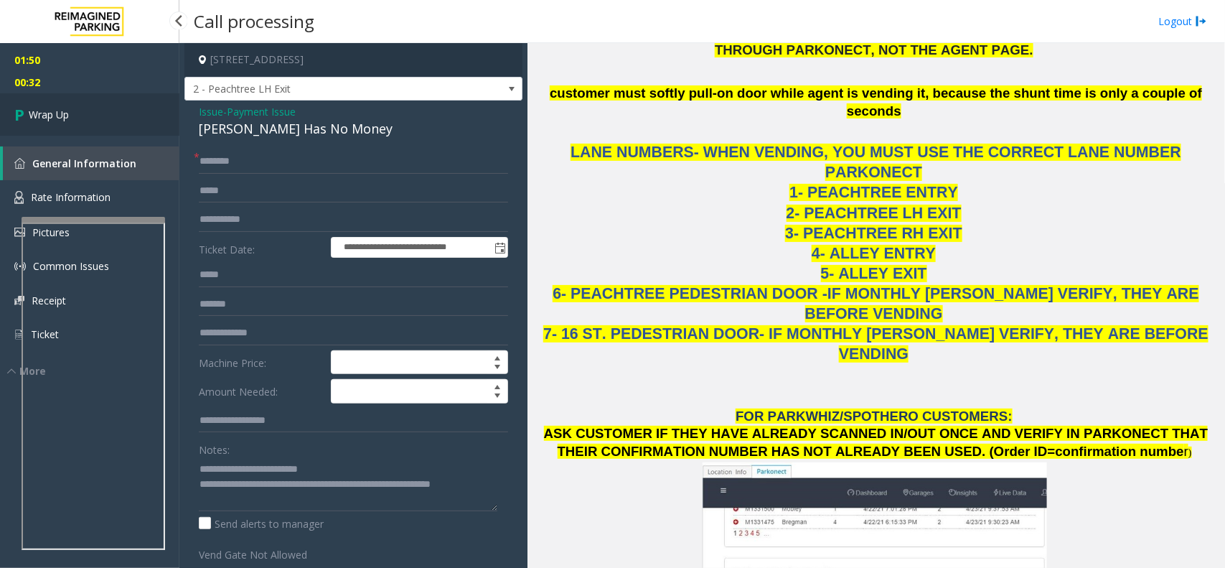
click at [111, 120] on link "Wrap Up" at bounding box center [89, 114] width 179 height 42
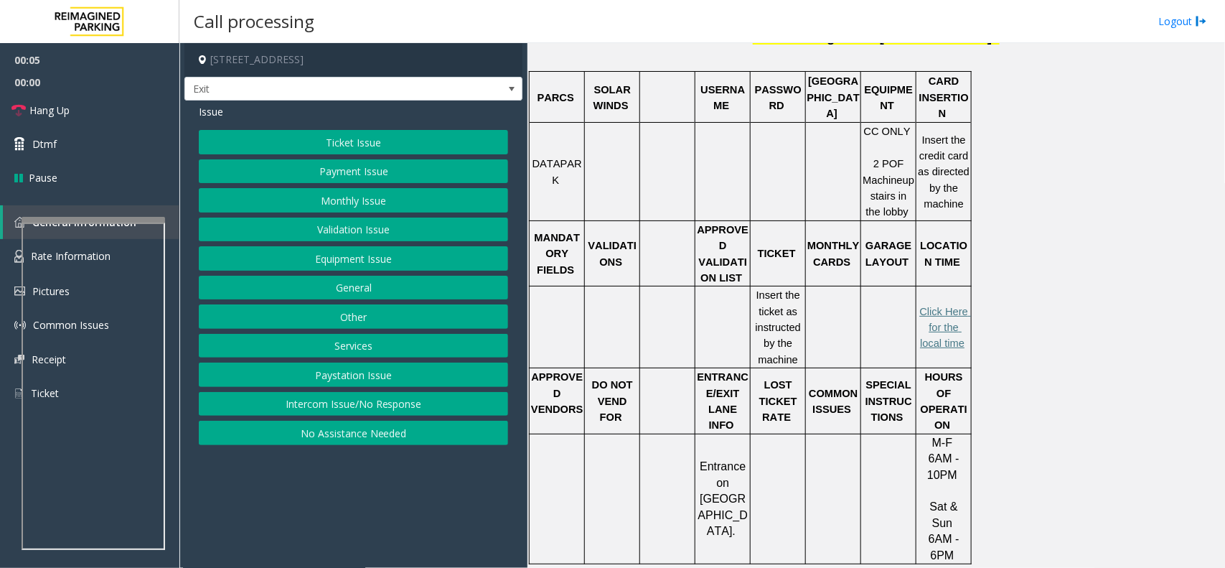
scroll to position [449, 0]
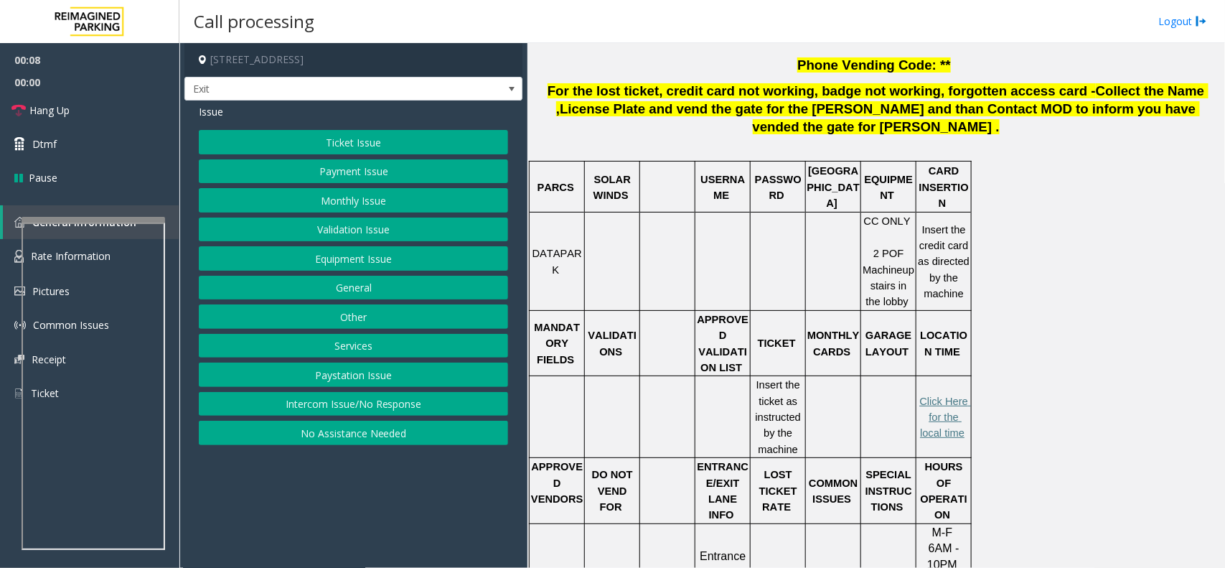
click at [370, 139] on button "Ticket Issue" at bounding box center [353, 142] width 309 height 24
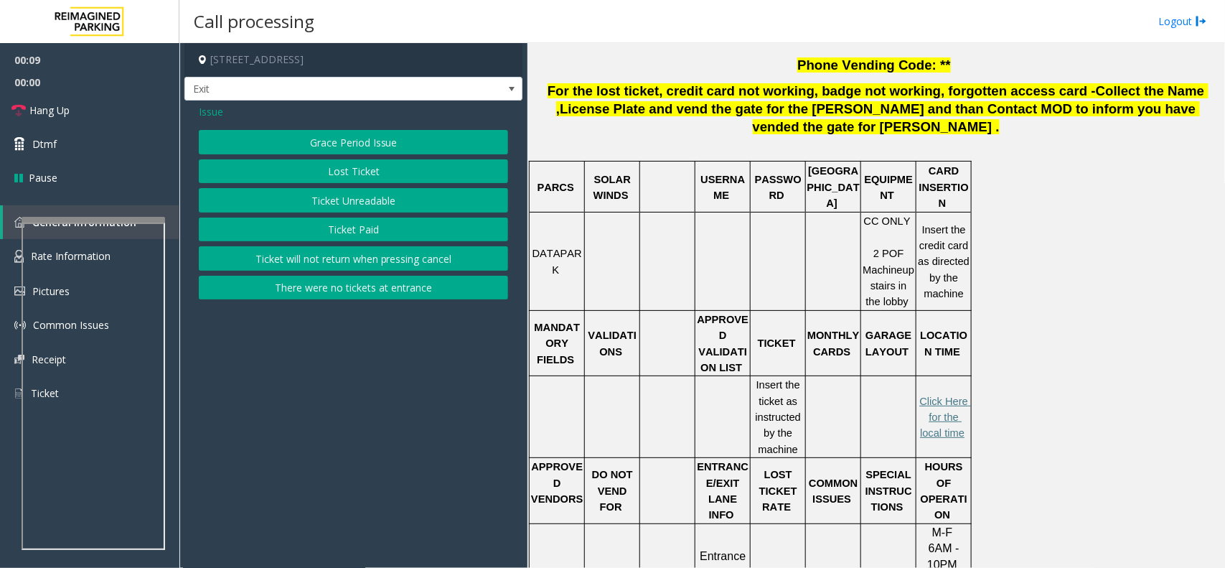
click at [324, 191] on button "Ticket Unreadable" at bounding box center [353, 200] width 309 height 24
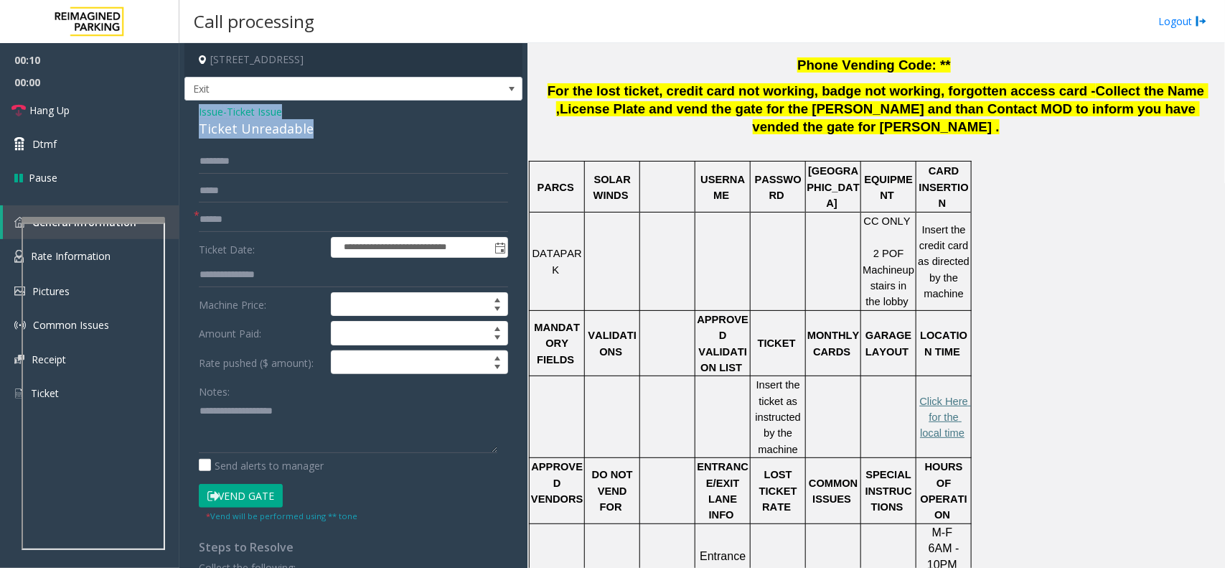
drag, startPoint x: 318, startPoint y: 123, endPoint x: 189, endPoint y: 110, distance: 129.9
click at [189, 110] on div "**********" at bounding box center [354, 398] width 338 height 594
type textarea "**********"
click at [263, 110] on span "Ticket Issue" at bounding box center [254, 111] width 55 height 15
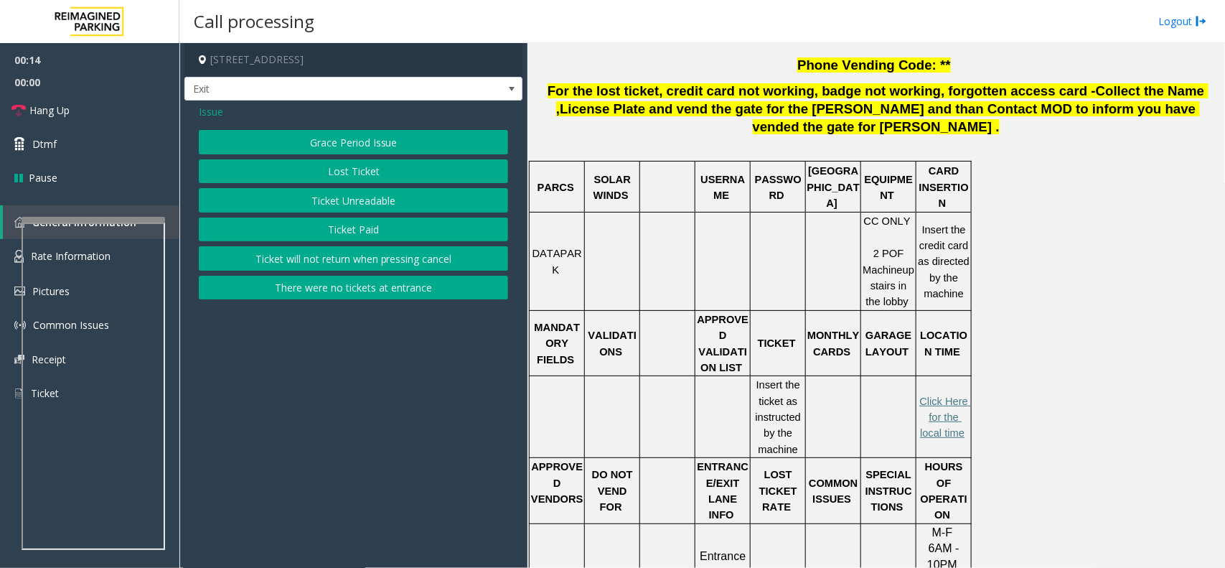
scroll to position [359, 0]
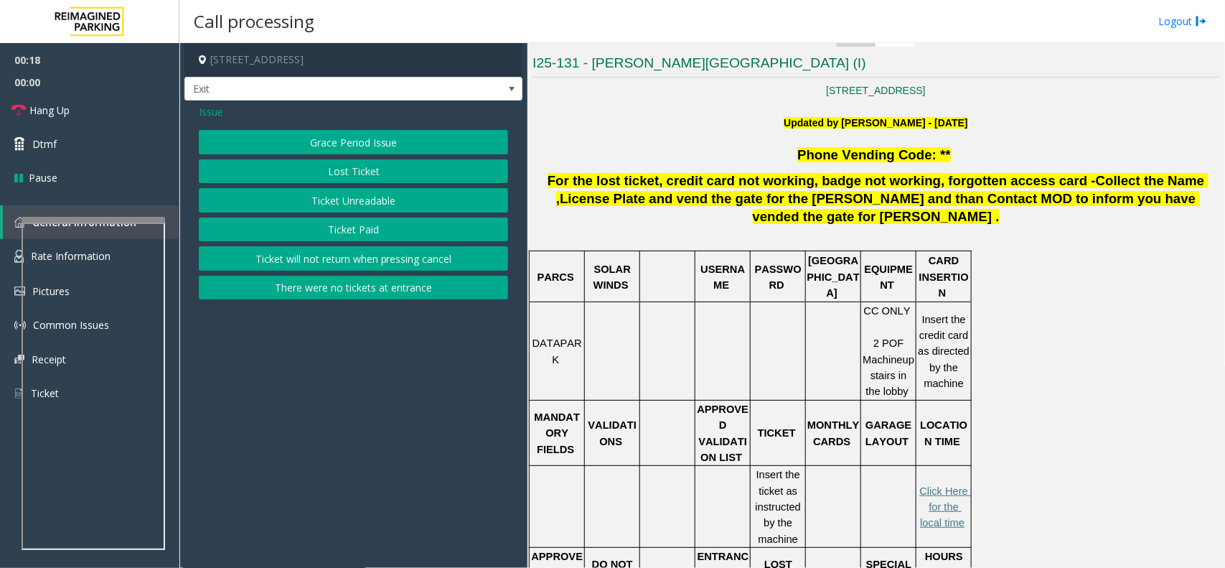
click at [219, 108] on span "Issue" at bounding box center [211, 111] width 24 height 15
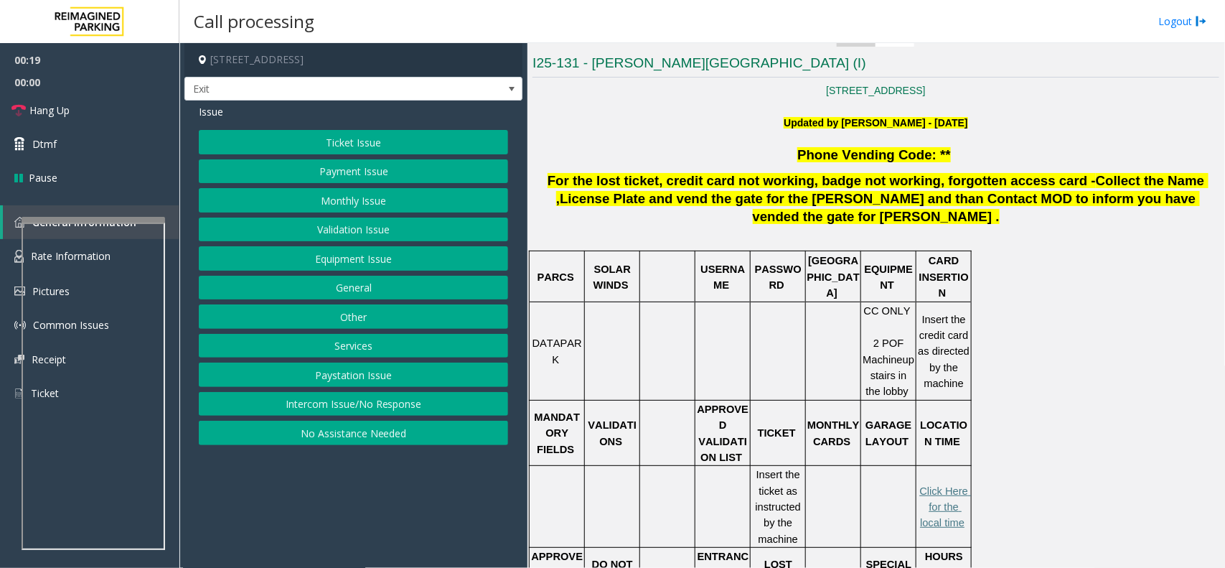
click at [316, 169] on button "Payment Issue" at bounding box center [353, 171] width 309 height 24
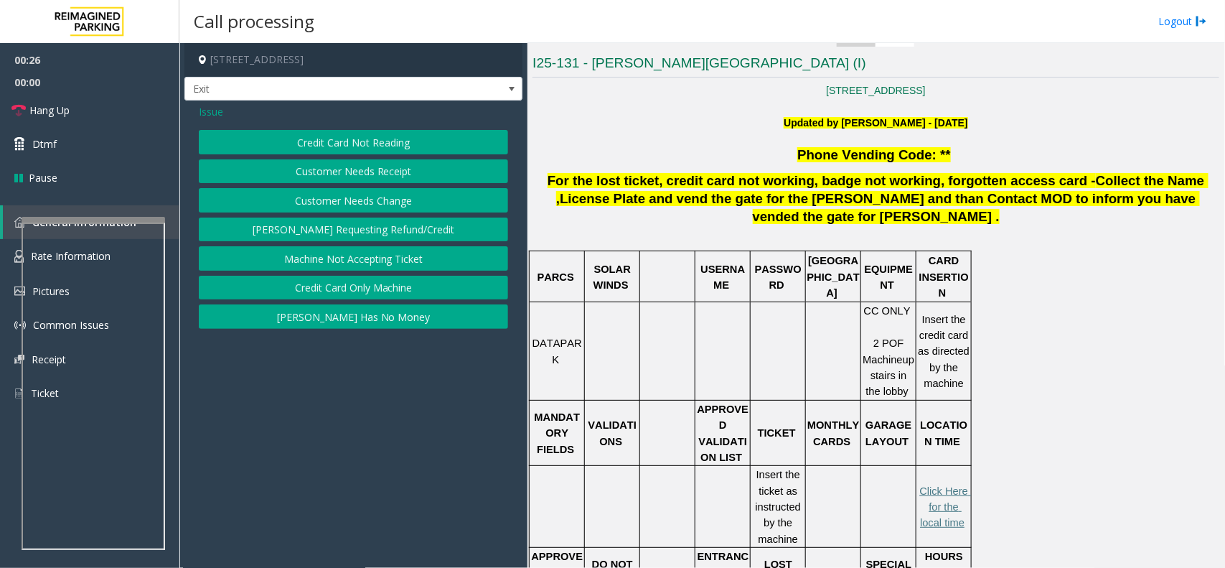
click at [207, 113] on span "Issue" at bounding box center [211, 111] width 24 height 15
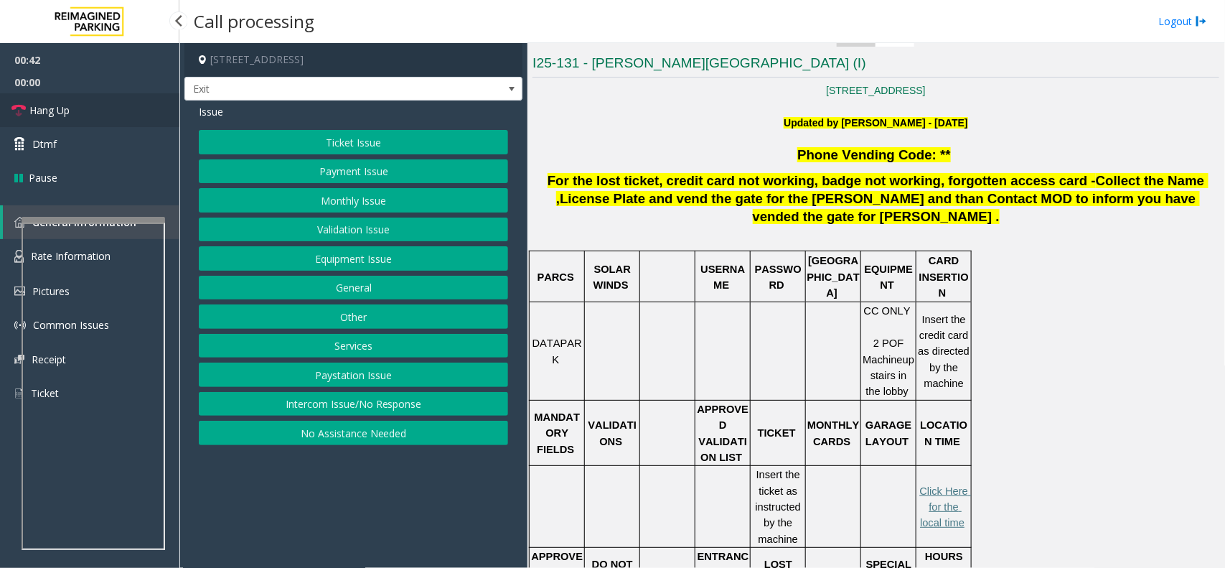
click at [61, 103] on span "Hang Up" at bounding box center [49, 110] width 40 height 15
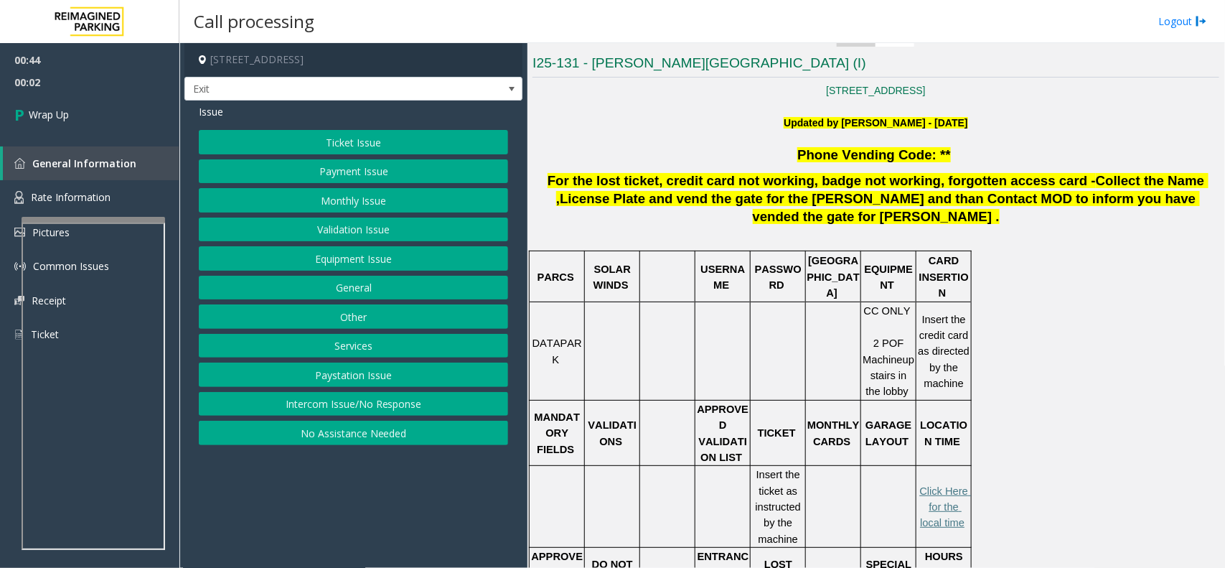
click at [354, 341] on button "Services" at bounding box center [353, 346] width 309 height 24
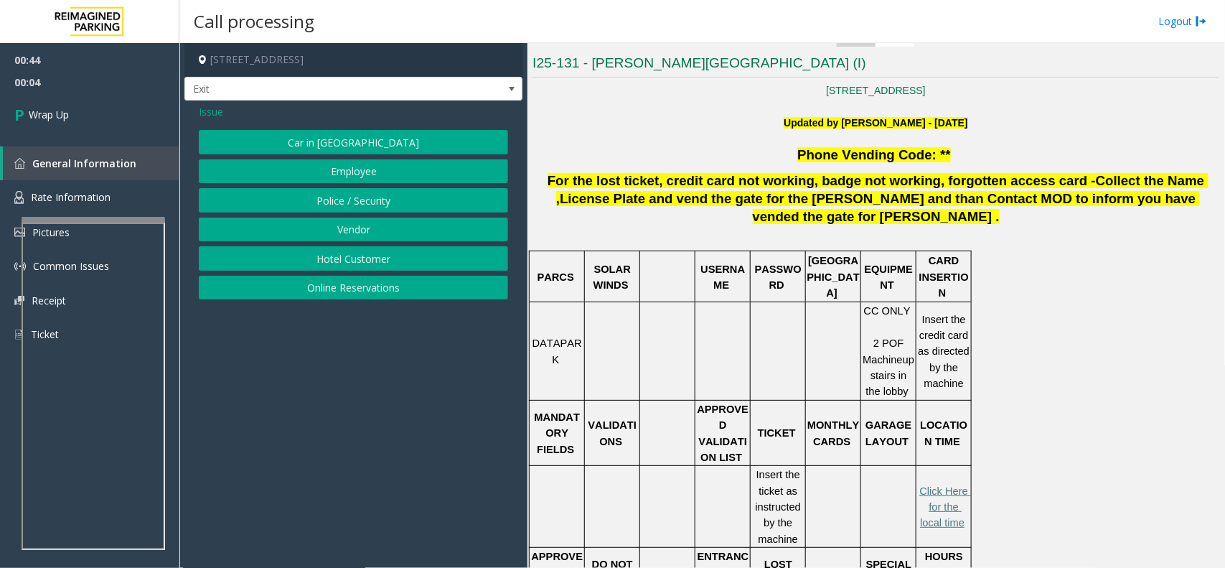
click at [217, 113] on span "Issue" at bounding box center [211, 111] width 24 height 15
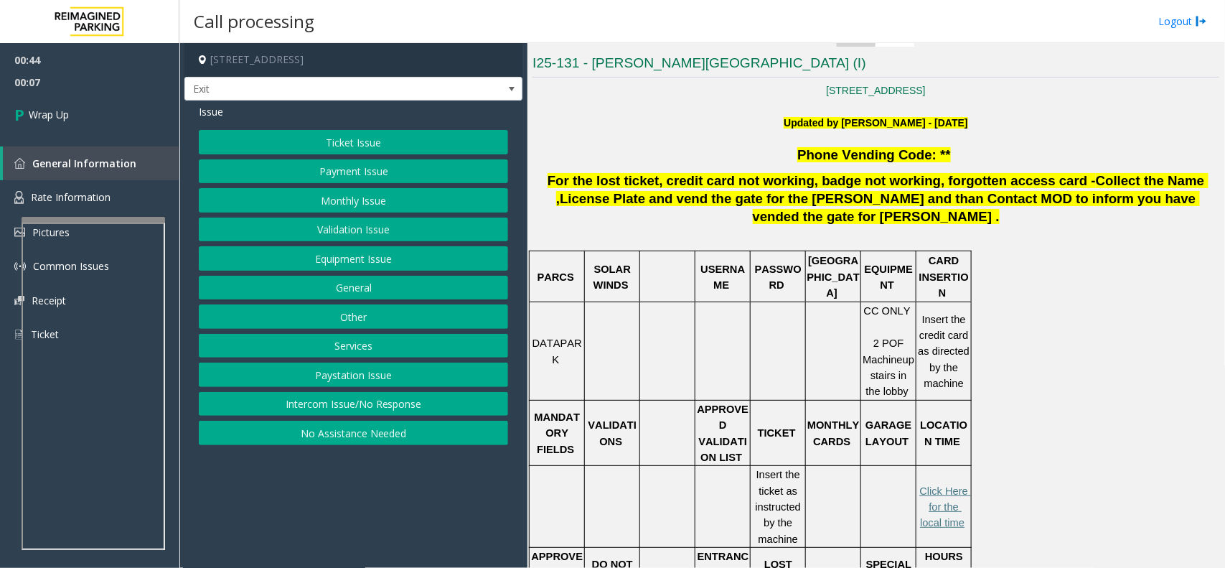
click at [366, 257] on button "Equipment Issue" at bounding box center [353, 258] width 309 height 24
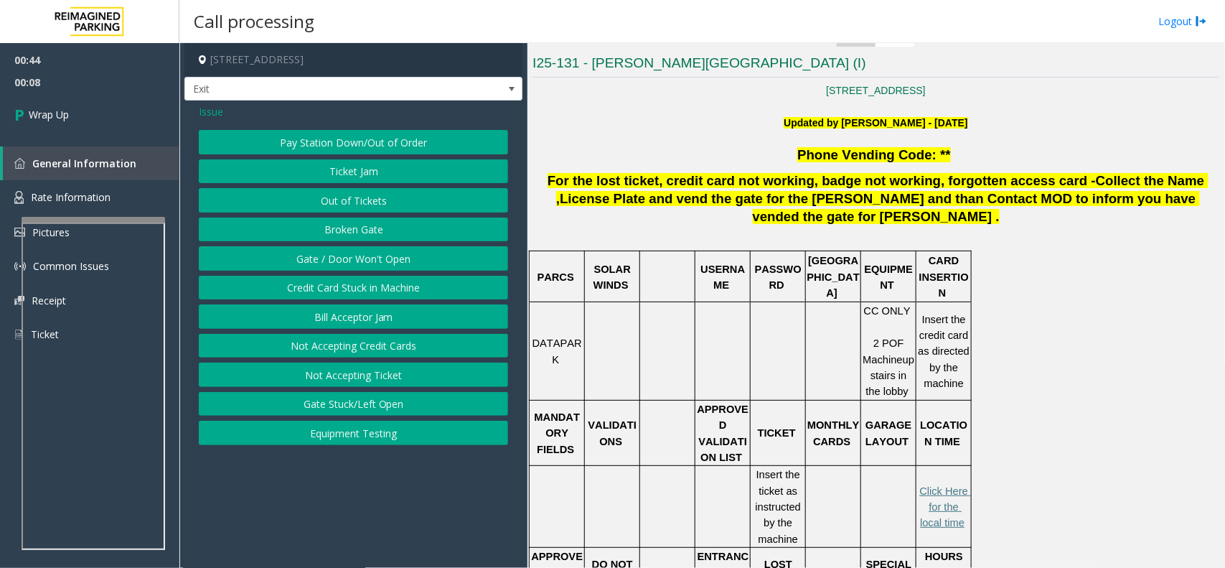
click at [356, 429] on button "Equipment Testing" at bounding box center [353, 433] width 309 height 24
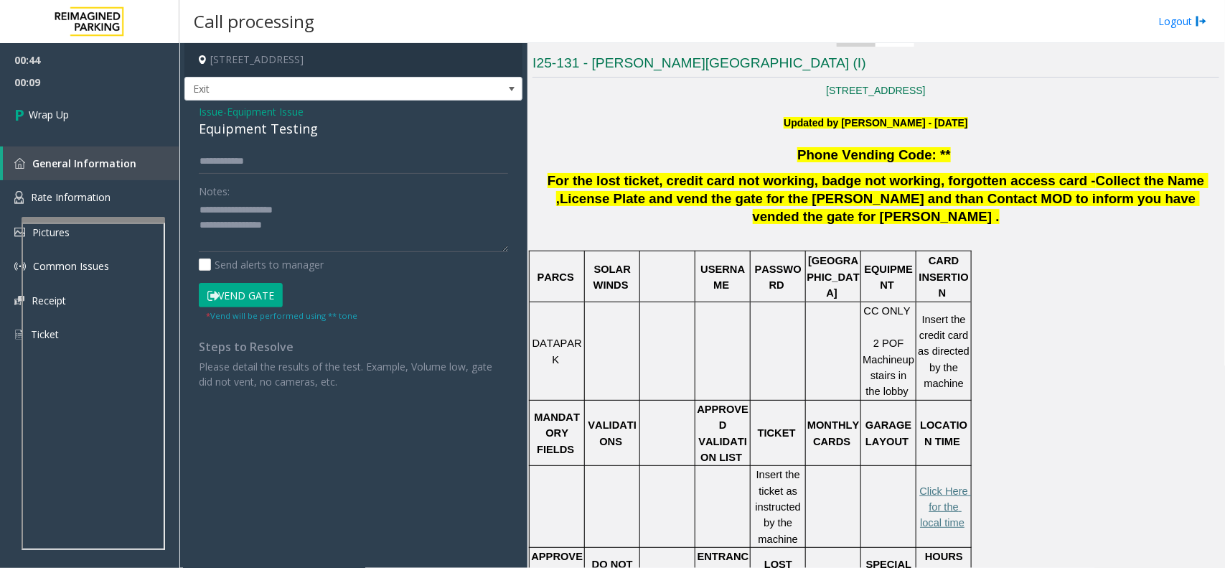
click at [268, 129] on div "Equipment Testing" at bounding box center [353, 128] width 309 height 19
drag, startPoint x: 300, startPoint y: 225, endPoint x: 199, endPoint y: 215, distance: 101.7
click at [199, 215] on textarea at bounding box center [353, 226] width 309 height 54
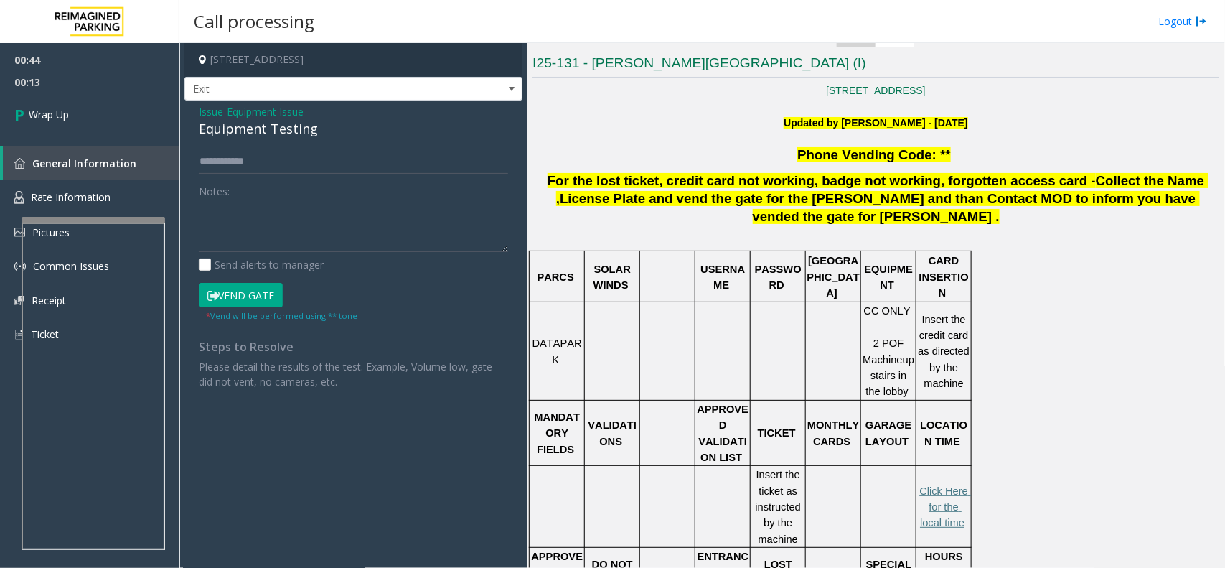
click at [228, 131] on div "Equipment Testing" at bounding box center [353, 128] width 309 height 19
type textarea "**********"
click at [33, 117] on span "Wrap Up" at bounding box center [49, 114] width 40 height 15
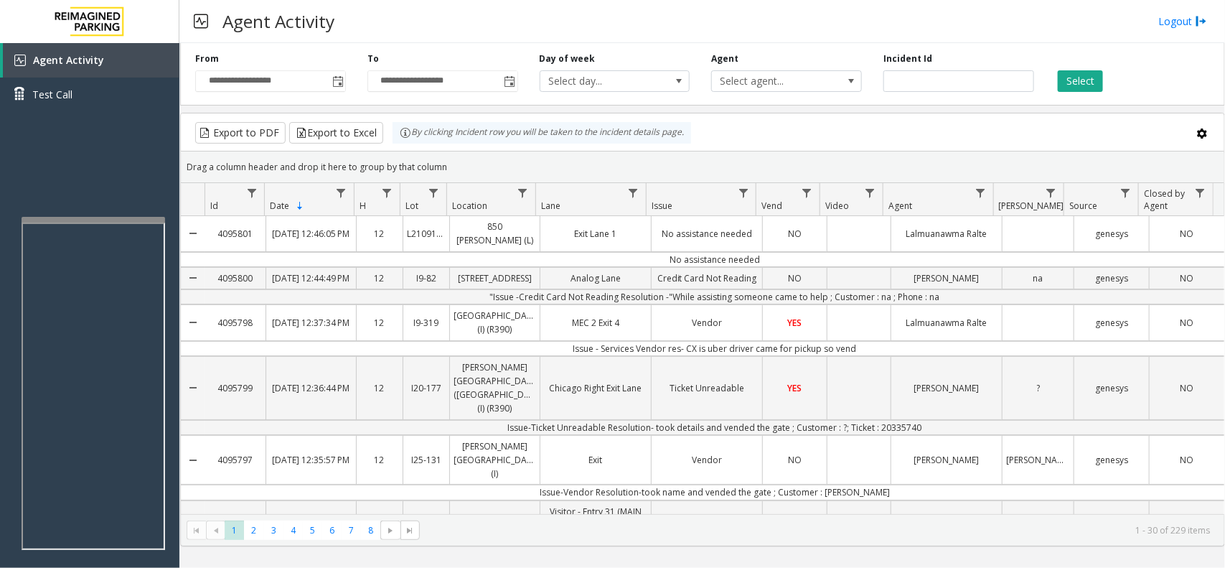
click at [1175, 29] on div "Agent Activity Logout" at bounding box center [702, 21] width 1046 height 43
click at [1175, 18] on link "Logout" at bounding box center [1183, 21] width 49 height 15
